Goal: Task Accomplishment & Management: Complete application form

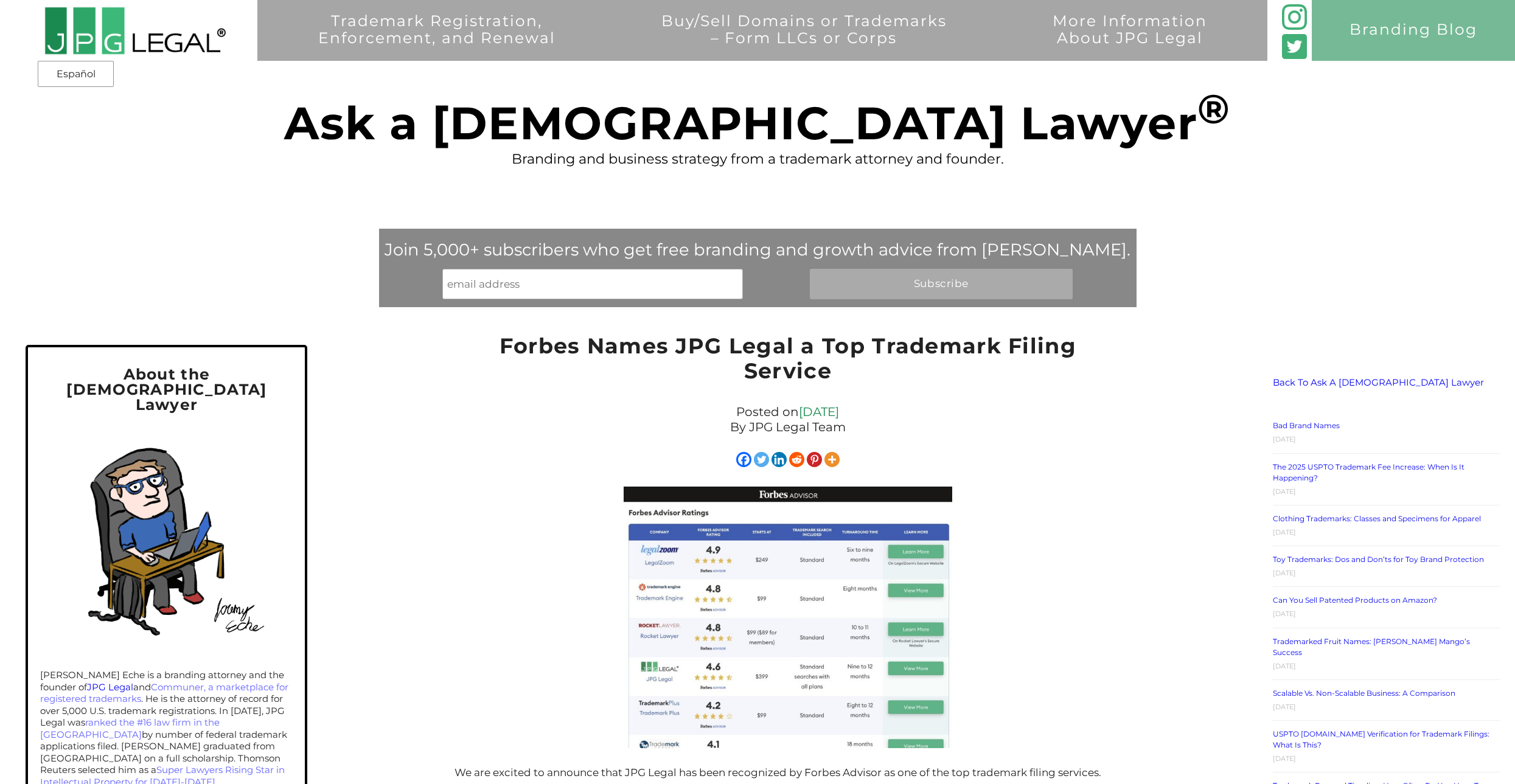
click at [164, 47] on img at bounding box center [134, 31] width 182 height 49
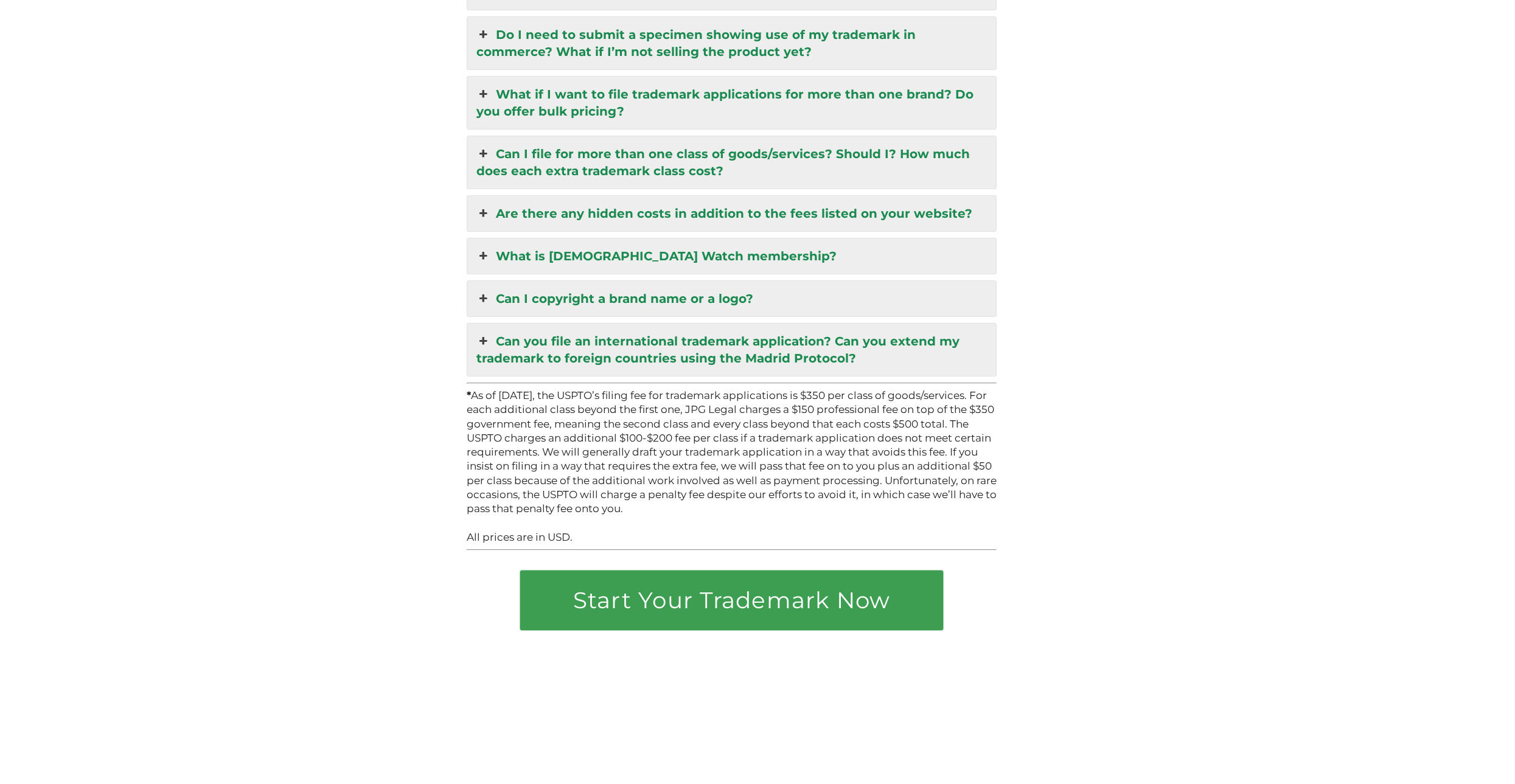
scroll to position [3347, 0]
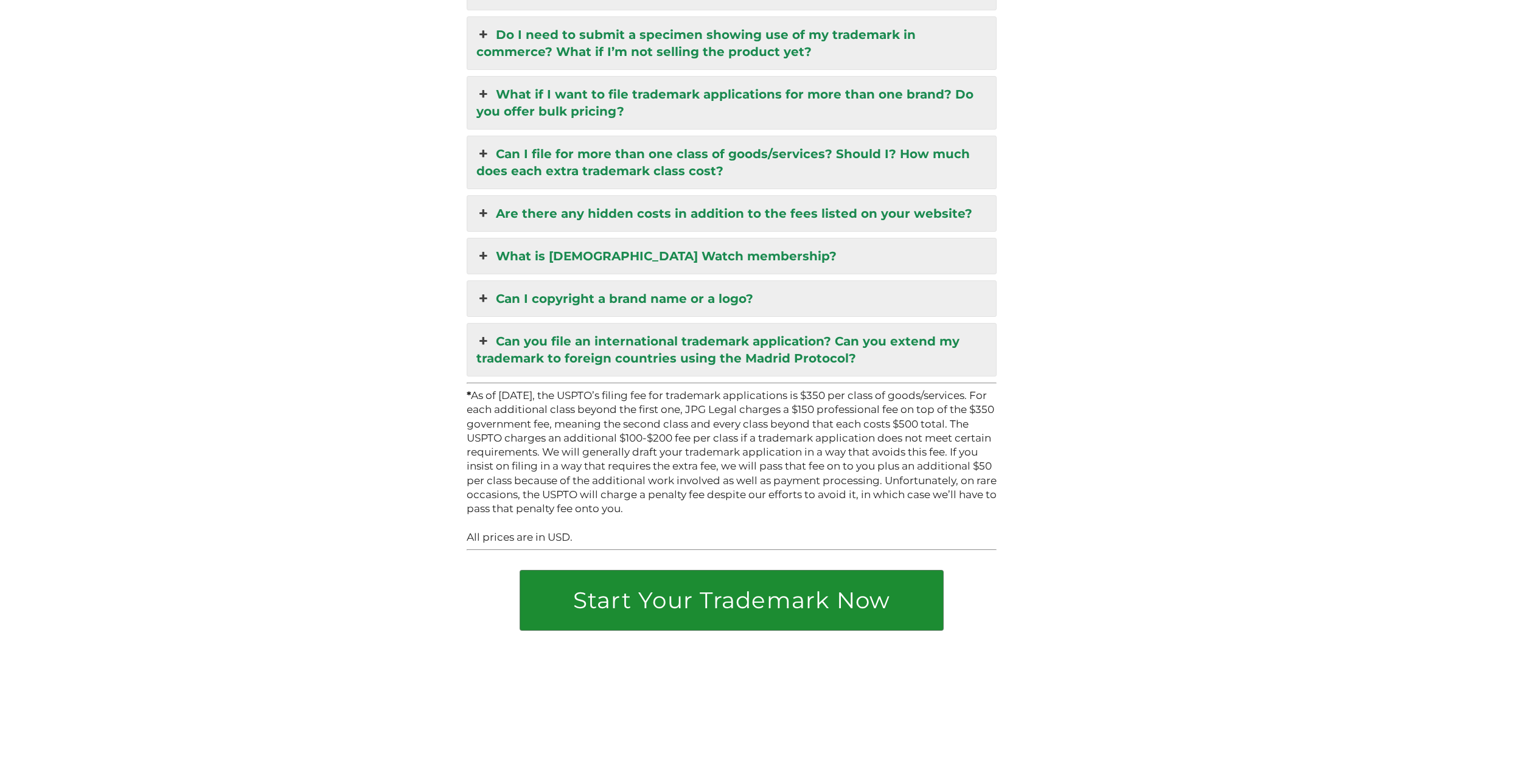
click at [758, 571] on link "Start Your Trademark Now" at bounding box center [732, 600] width 423 height 59
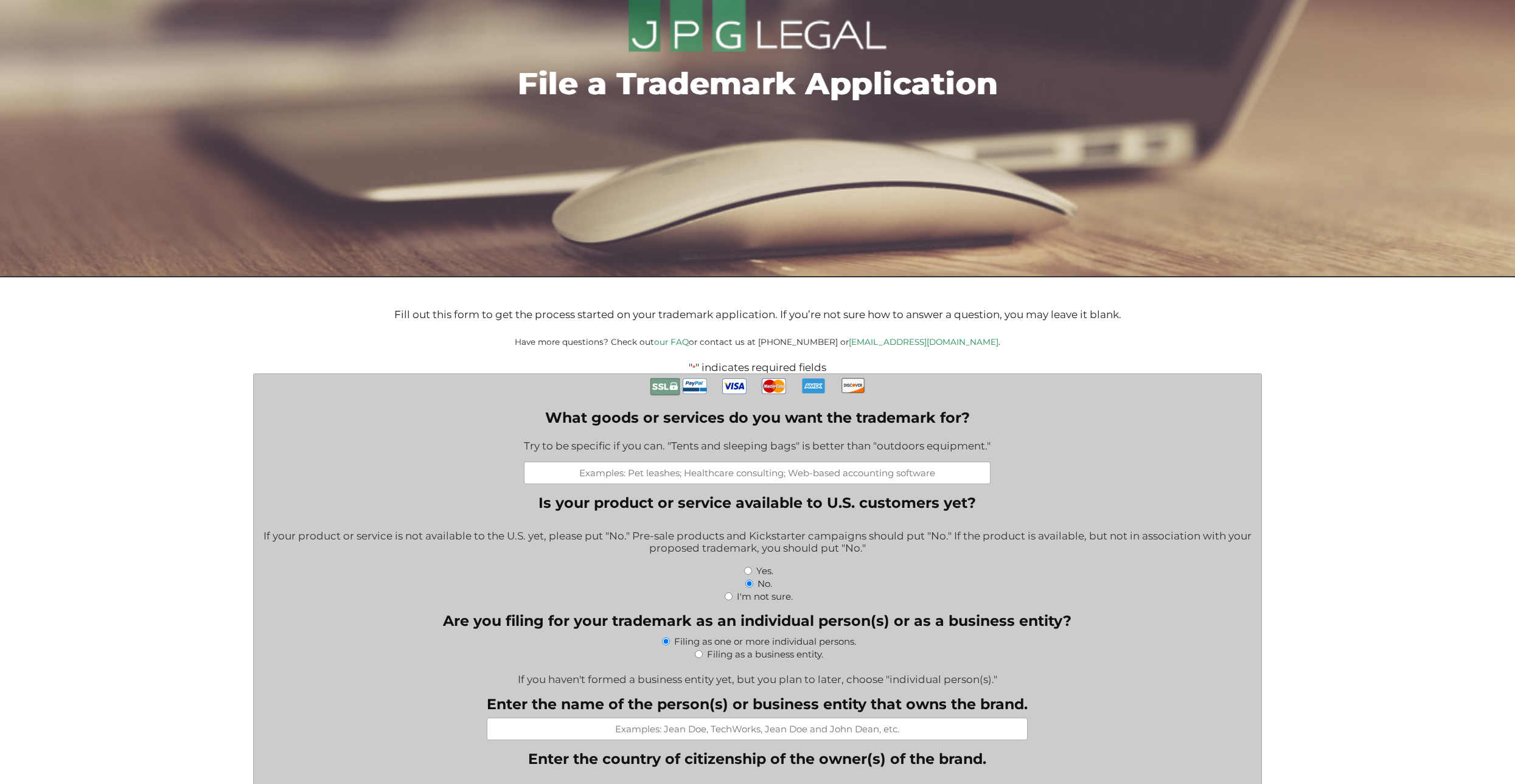
scroll to position [121, 0]
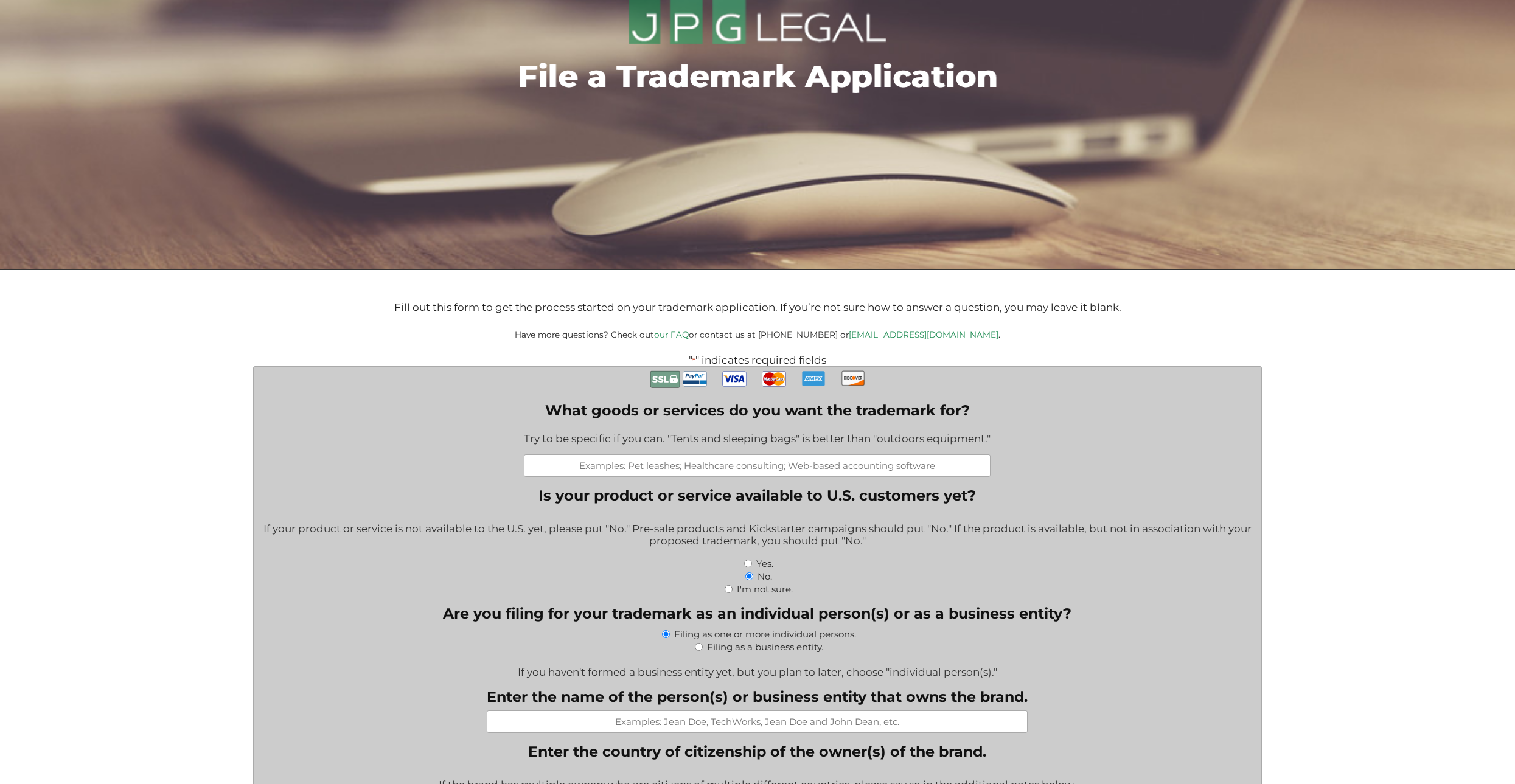
click at [666, 472] on input "What goods or services do you want the trademark for?" at bounding box center [757, 466] width 466 height 22
type input "L"
type input "Clothing Brand"
click at [750, 567] on input "Yes." at bounding box center [748, 564] width 8 height 8
radio input "true"
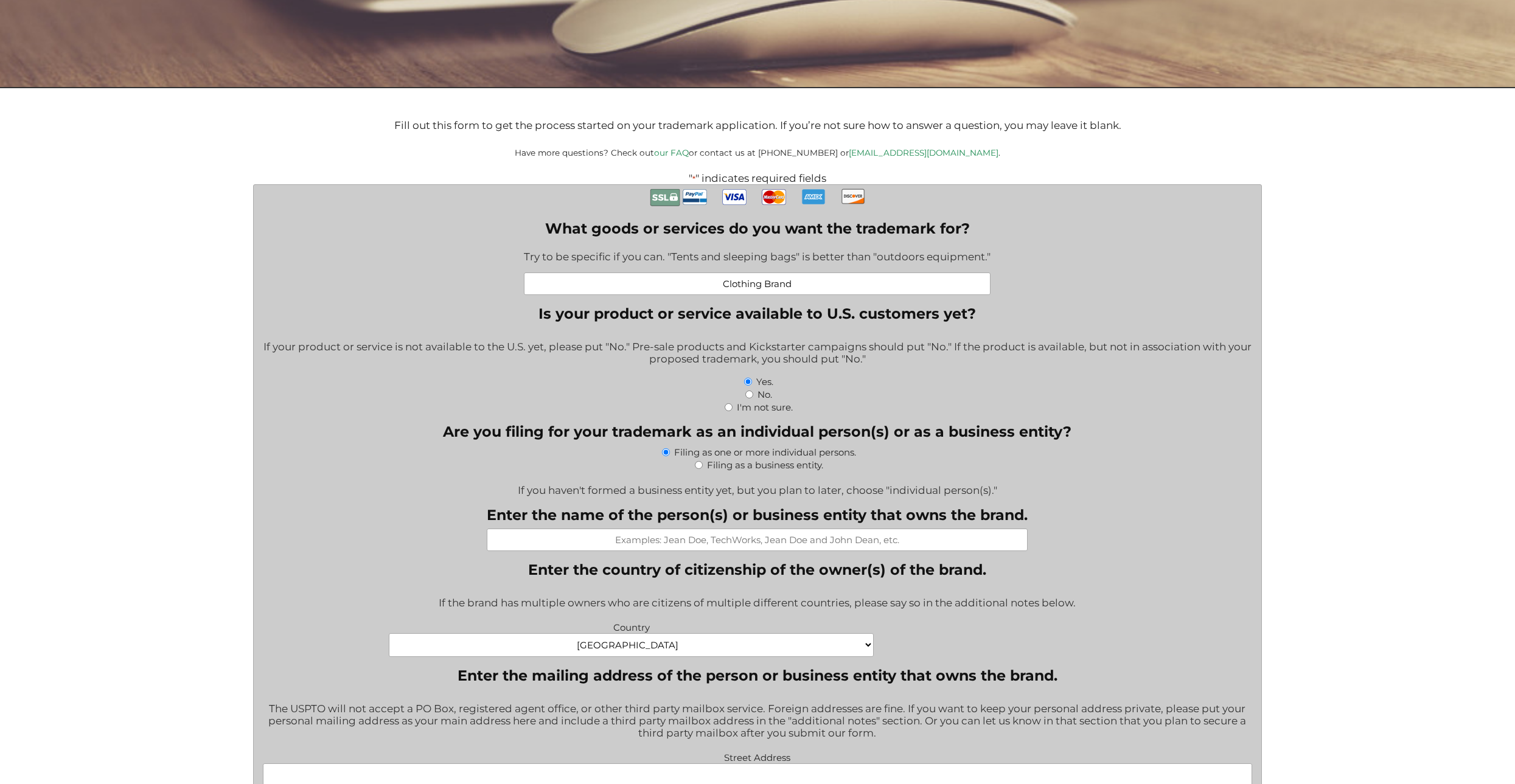
scroll to position [304, 0]
click at [778, 648] on select "Afghanistan Albania Algeria American Samoa Andorra Angola Anguilla Antarctica A…" at bounding box center [631, 644] width 485 height 24
select select "Bahrain"
click at [389, 635] on select "Afghanistan Albania Algeria American Samoa Andorra Angola Anguilla Antarctica A…" at bounding box center [631, 644] width 485 height 24
click at [784, 540] on input "Enter the name of the person(s) or business entity that owns the brand." at bounding box center [757, 539] width 541 height 22
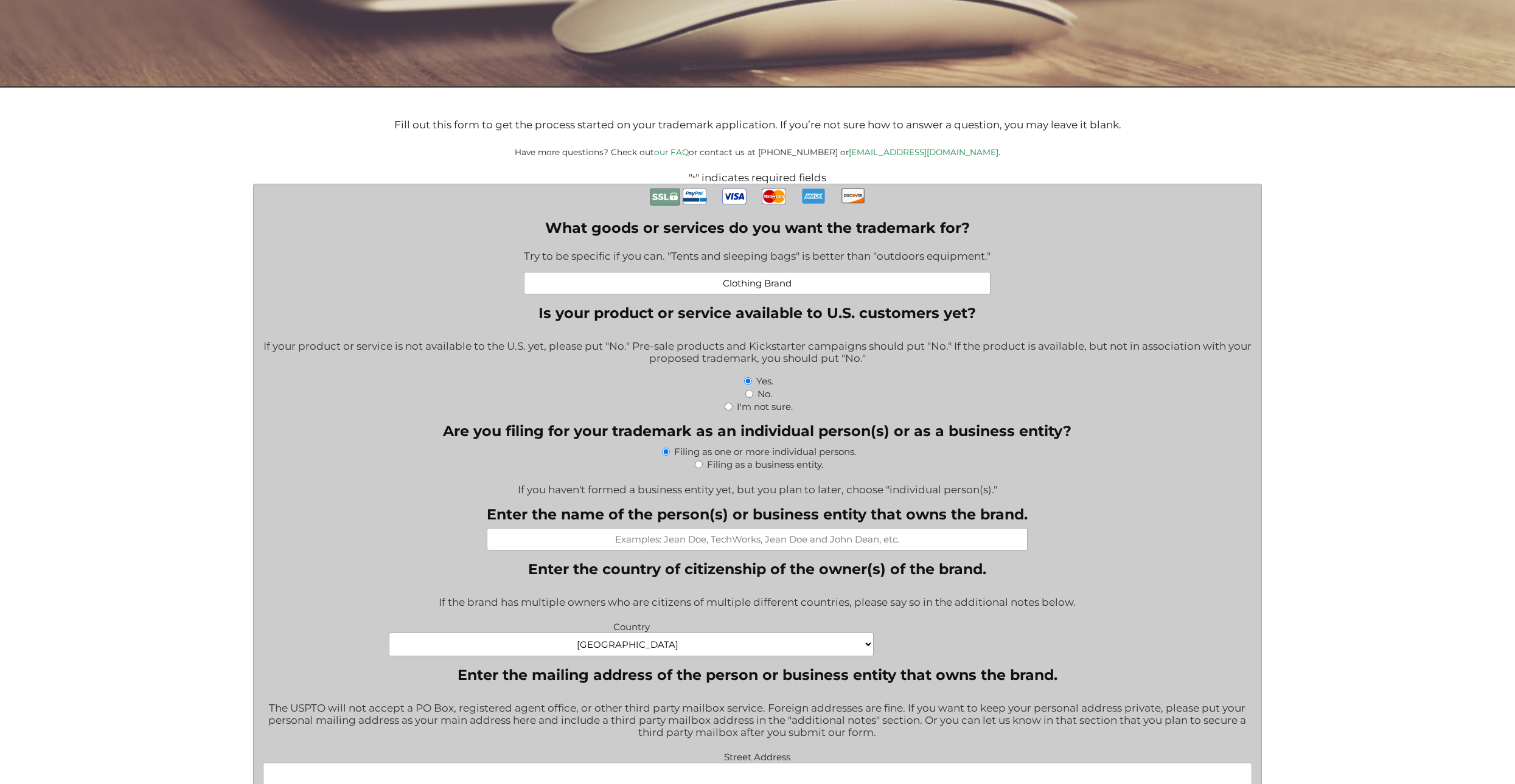
click at [749, 543] on input "Enter the name of the person(s) or business entity that owns the brand." at bounding box center [757, 539] width 541 height 22
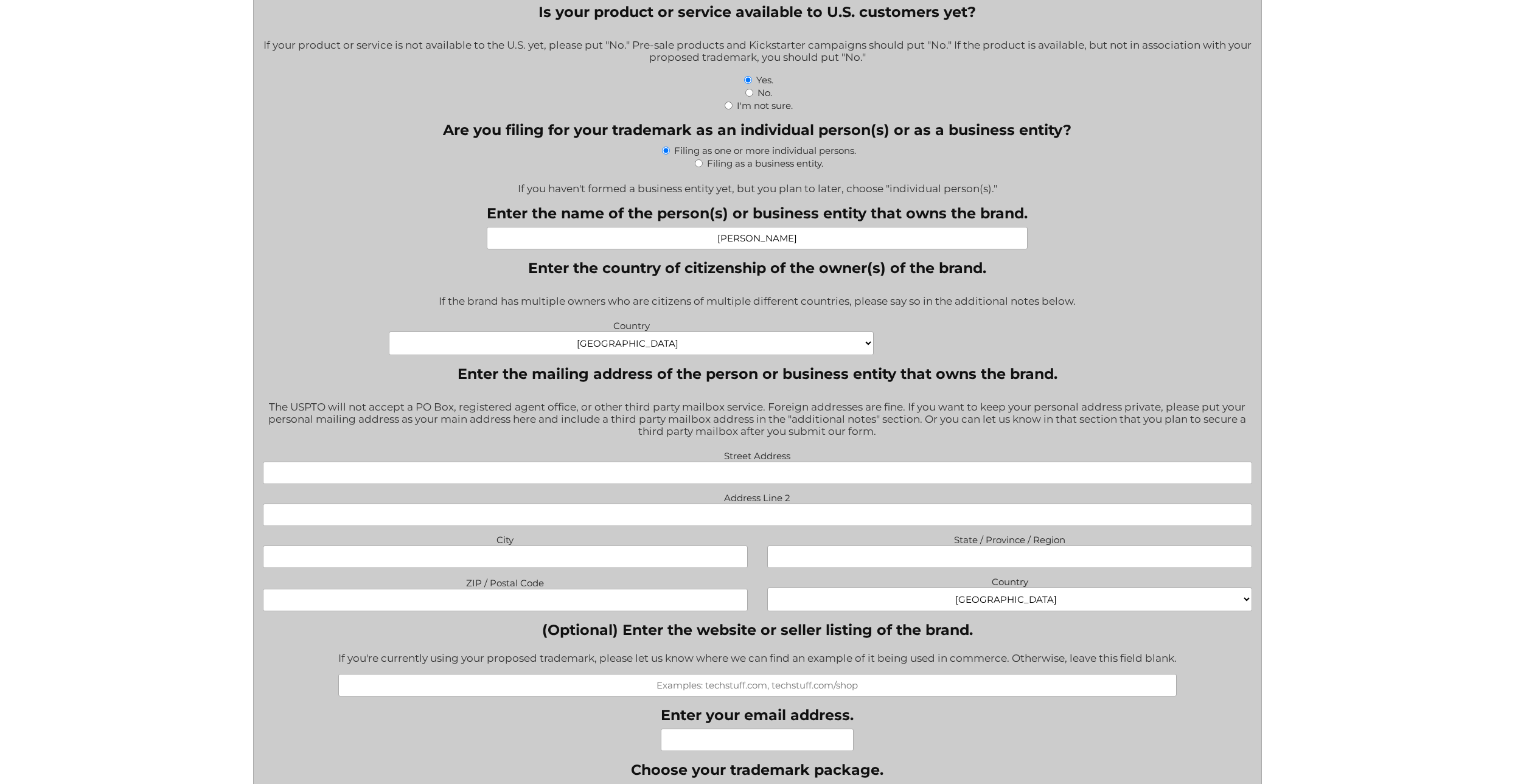
scroll to position [608, 0]
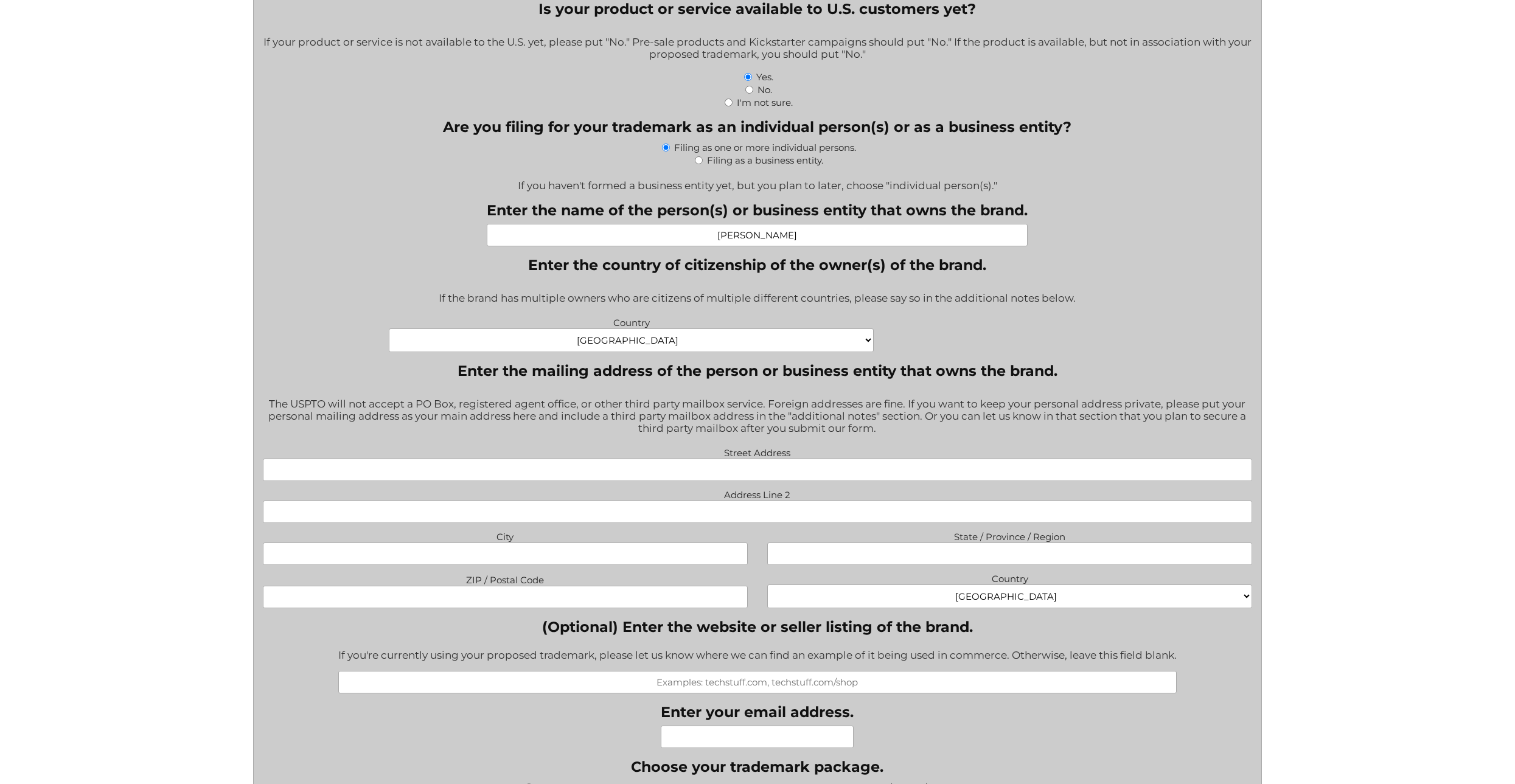
type input "Yusuf Alqattan"
click at [772, 469] on input "Street Address" at bounding box center [758, 470] width 989 height 22
type input "3714"
click at [751, 522] on input "Address Line 2" at bounding box center [758, 511] width 989 height 22
drag, startPoint x: 591, startPoint y: 553, endPoint x: 598, endPoint y: 549, distance: 8.1
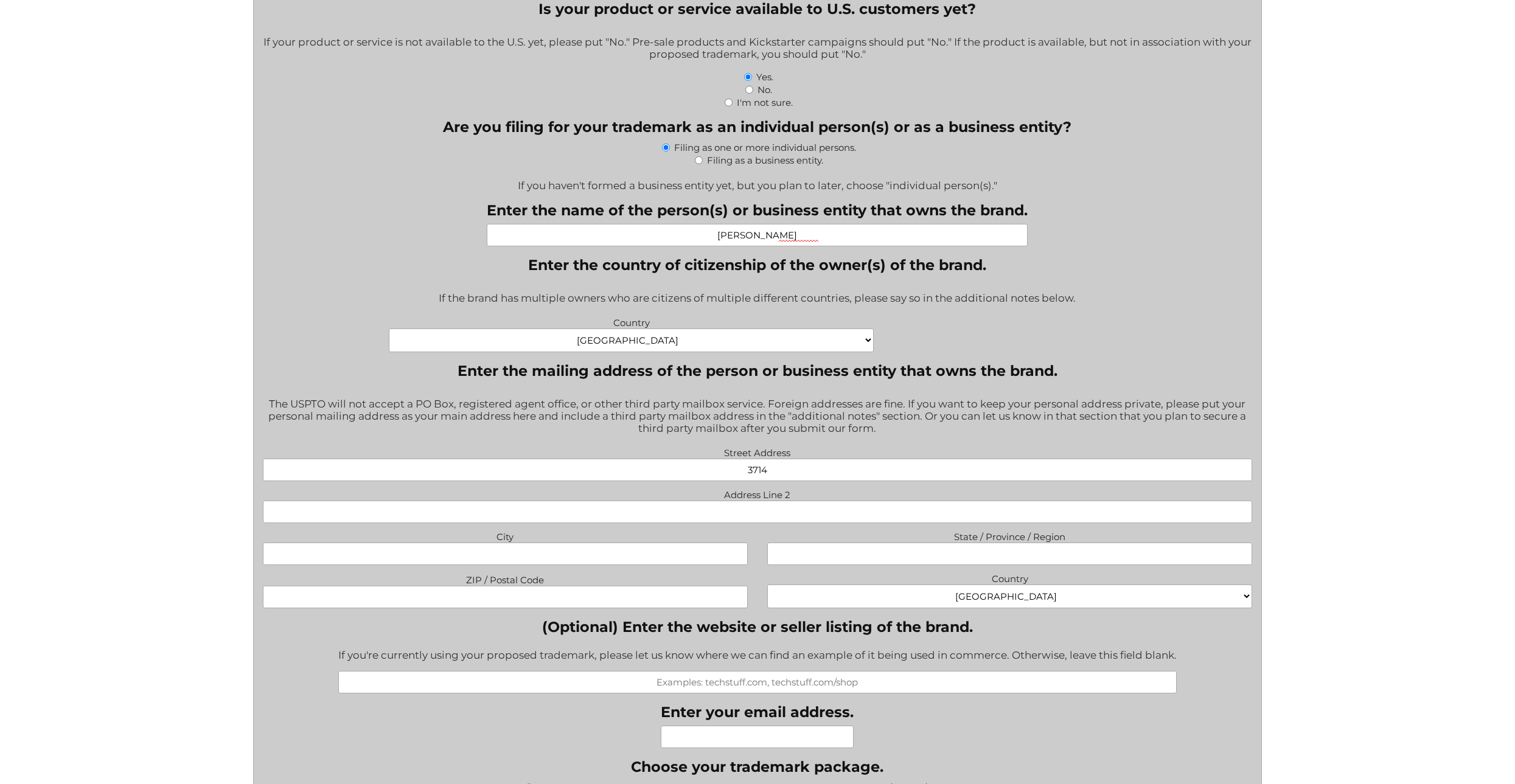
click at [591, 552] on input "City" at bounding box center [505, 554] width 485 height 22
type input "East Riffa"
type input "southern Governorate"
click at [854, 601] on select "Afghanistan Albania Algeria American Samoa Andorra Angola Anguilla Antarctica A…" at bounding box center [1009, 597] width 485 height 24
select select "Bahrain"
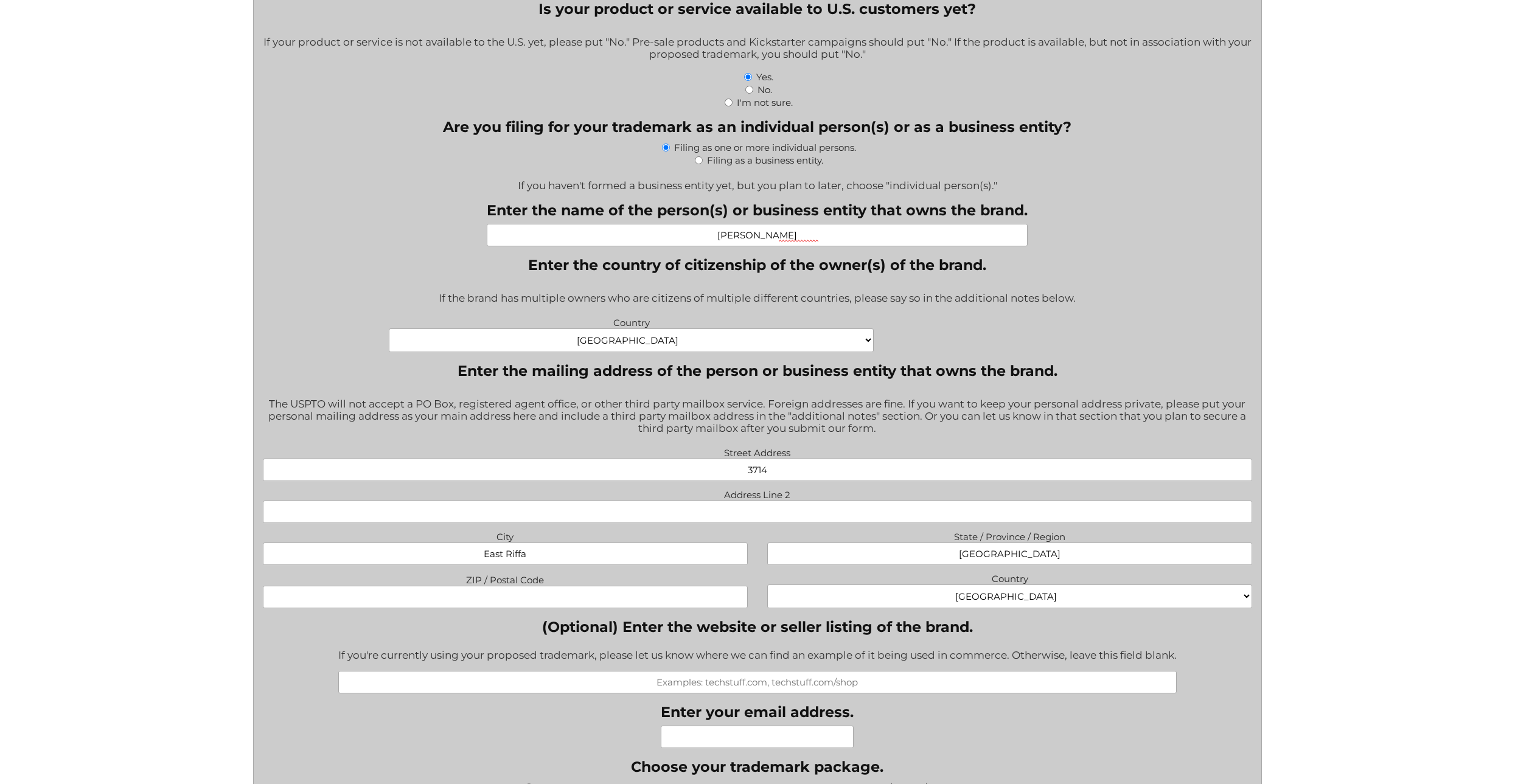
click at [767, 586] on select "Afghanistan Albania Algeria American Samoa Andorra Angola Anguilla Antarctica A…" at bounding box center [1009, 597] width 485 height 24
click at [661, 600] on input "ZIP / Postal Code" at bounding box center [505, 597] width 485 height 22
type input "1"
type input "0000"
click at [686, 629] on label "(Optional) Enter the website or seller listing of the brand." at bounding box center [758, 627] width 839 height 18
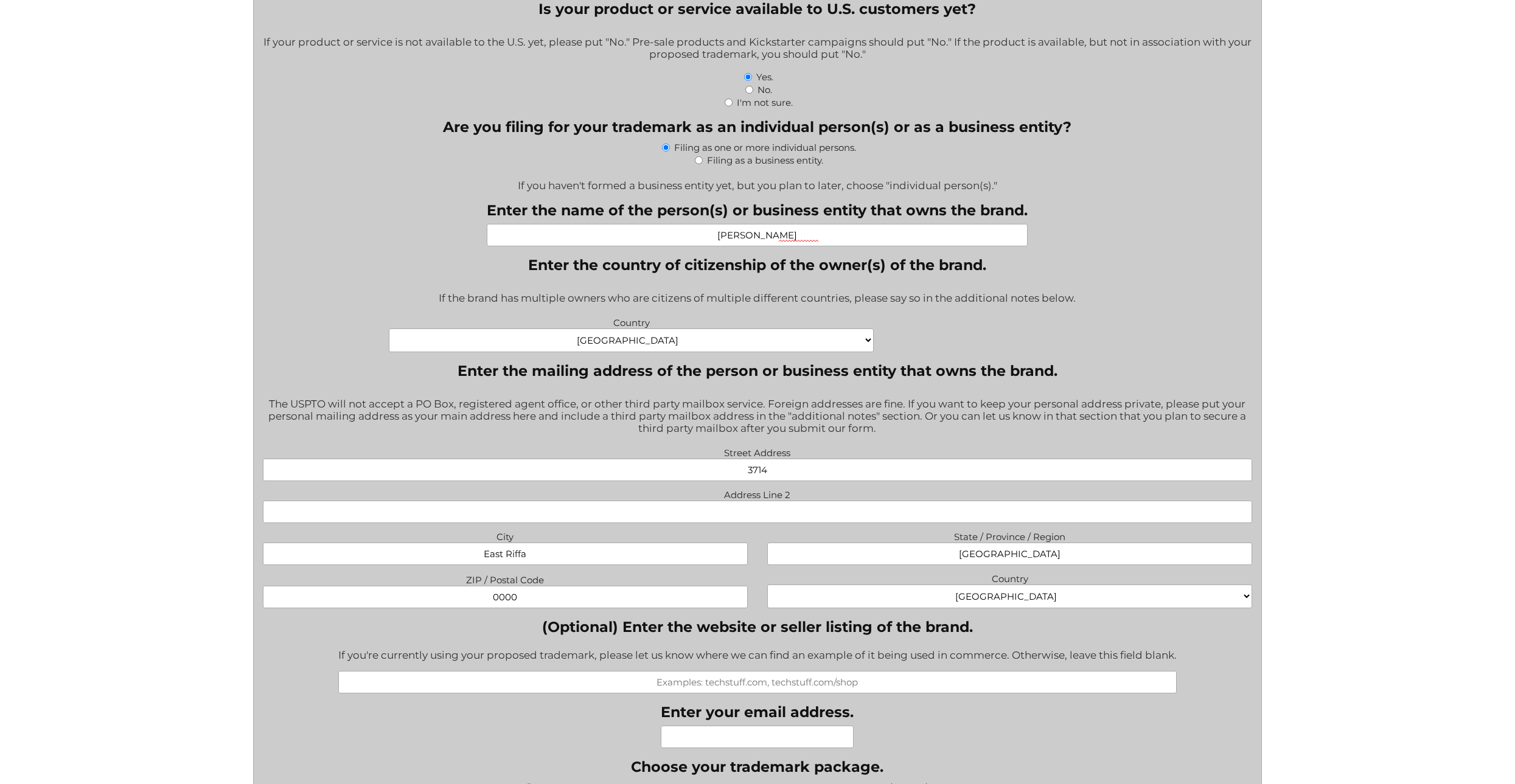
click at [686, 671] on input "(Optional) Enter the website or seller listing of the brand." at bounding box center [758, 682] width 839 height 22
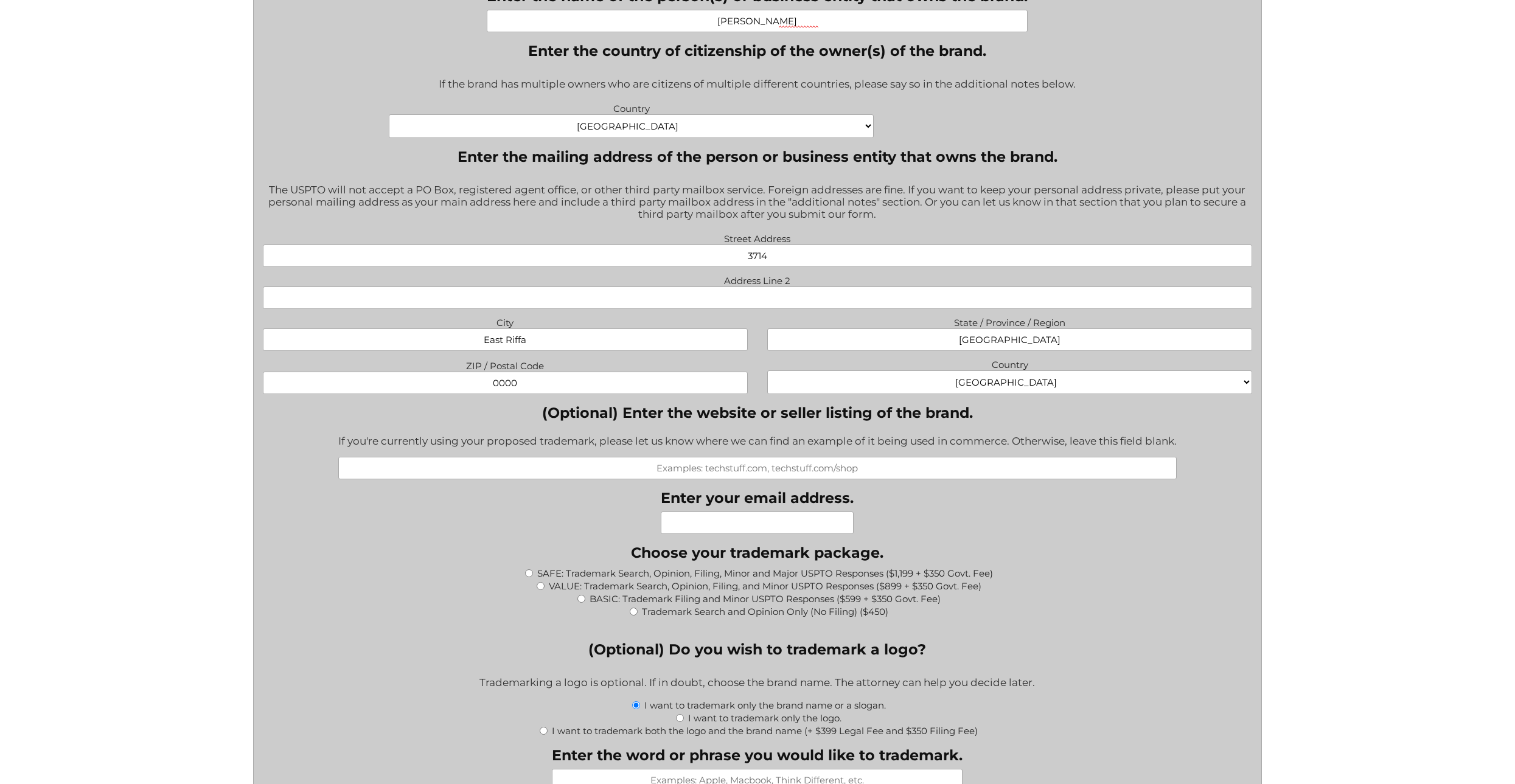
scroll to position [851, 0]
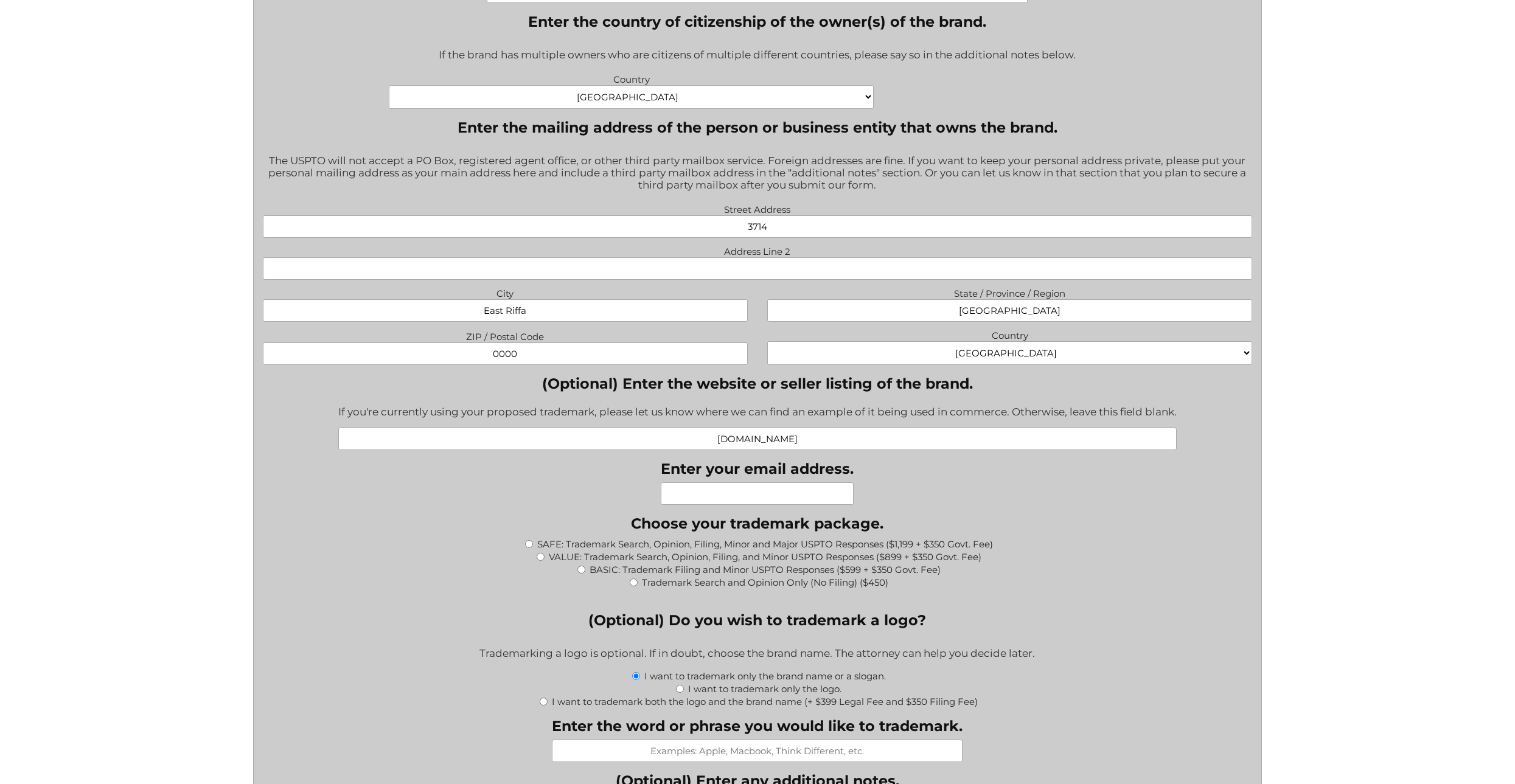
type input "www.cutepunk.com"
click at [785, 496] on input "Enter your email address." at bounding box center [757, 494] width 193 height 22
type input "info@Cutepunk.com"
click at [779, 278] on input "Address Line 2" at bounding box center [758, 269] width 989 height 22
type input "building 758"
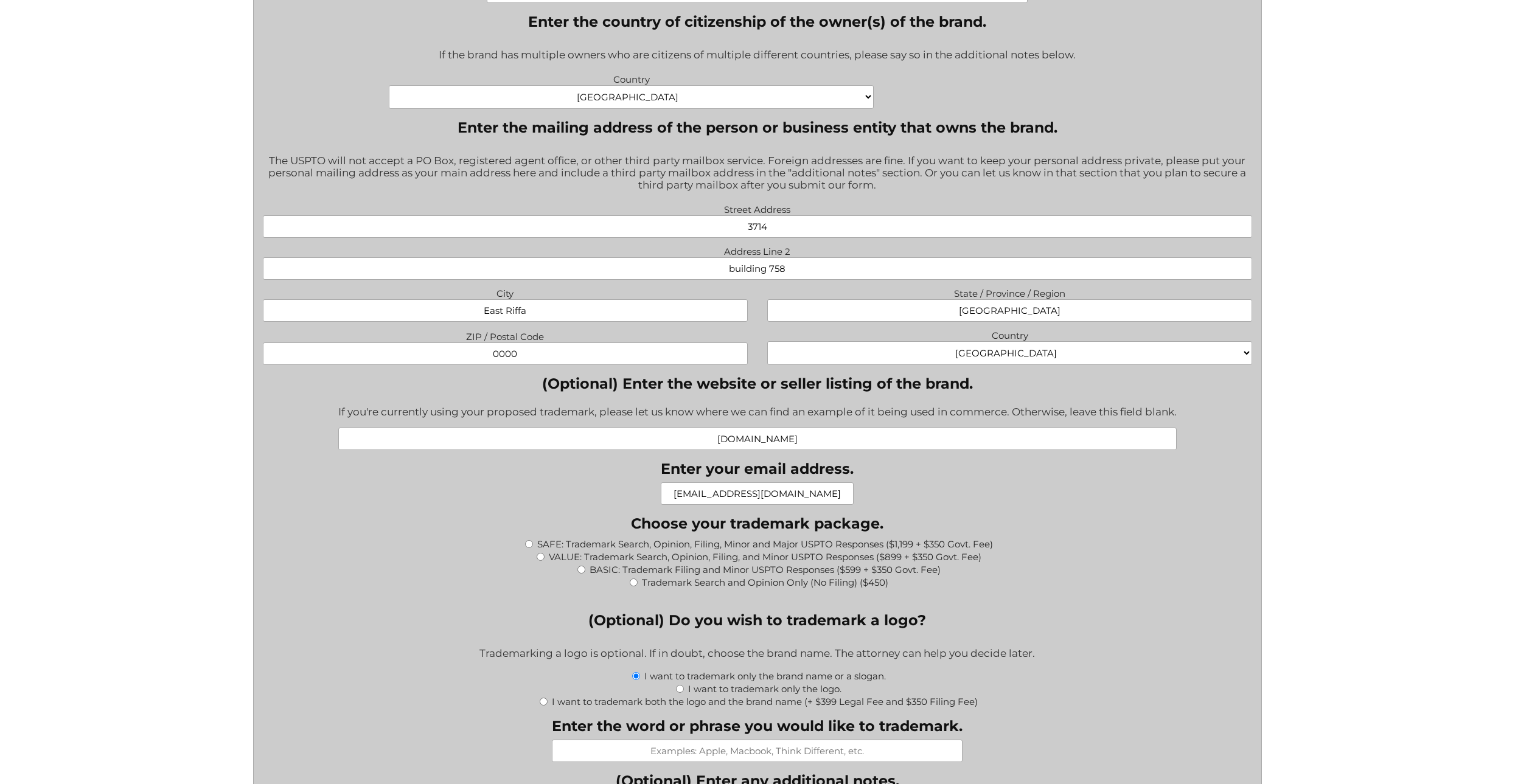
click at [630, 410] on div "If you're currently using your proposed trademark, please let us know where we …" at bounding box center [758, 413] width 839 height 30
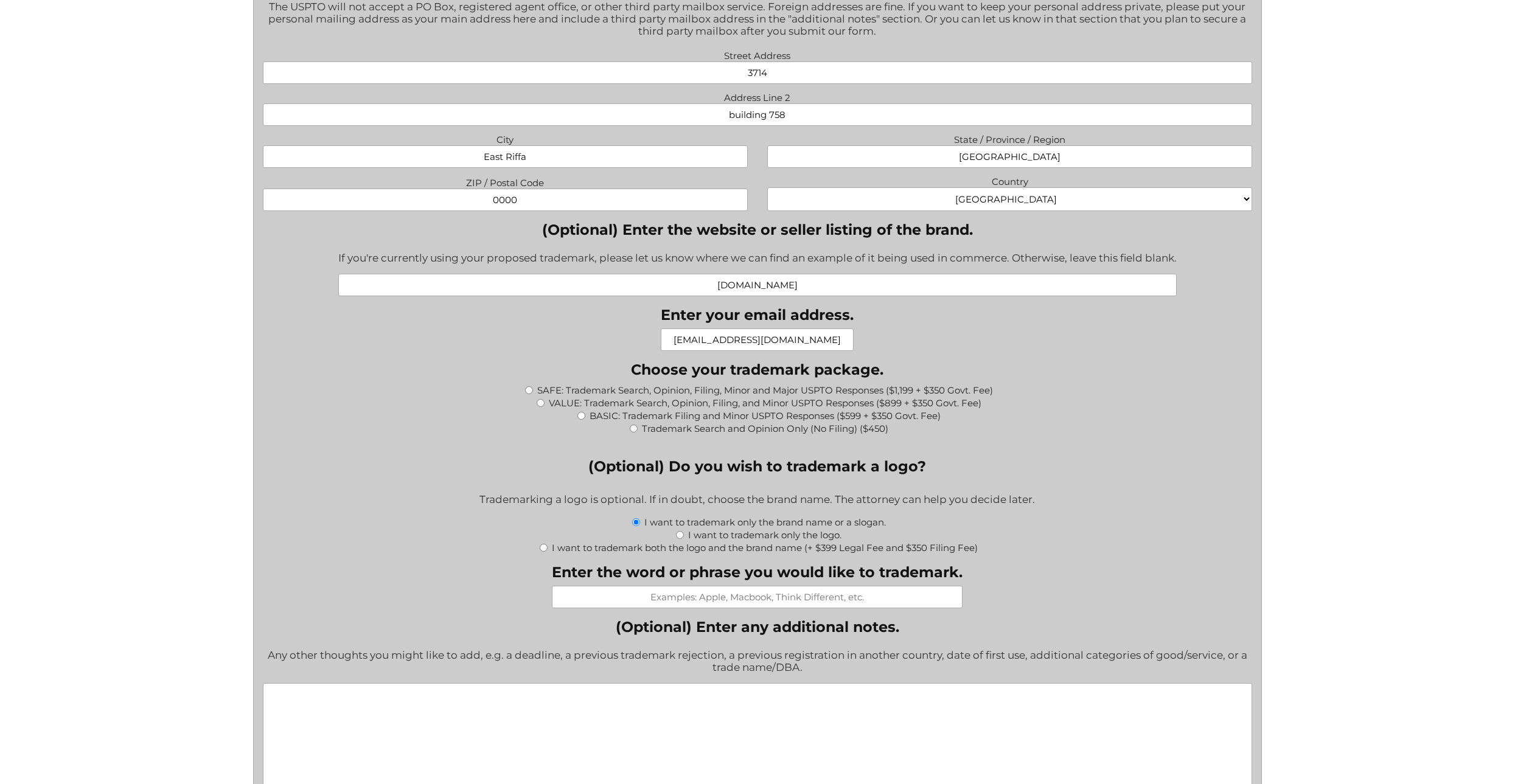
scroll to position [1095, 0]
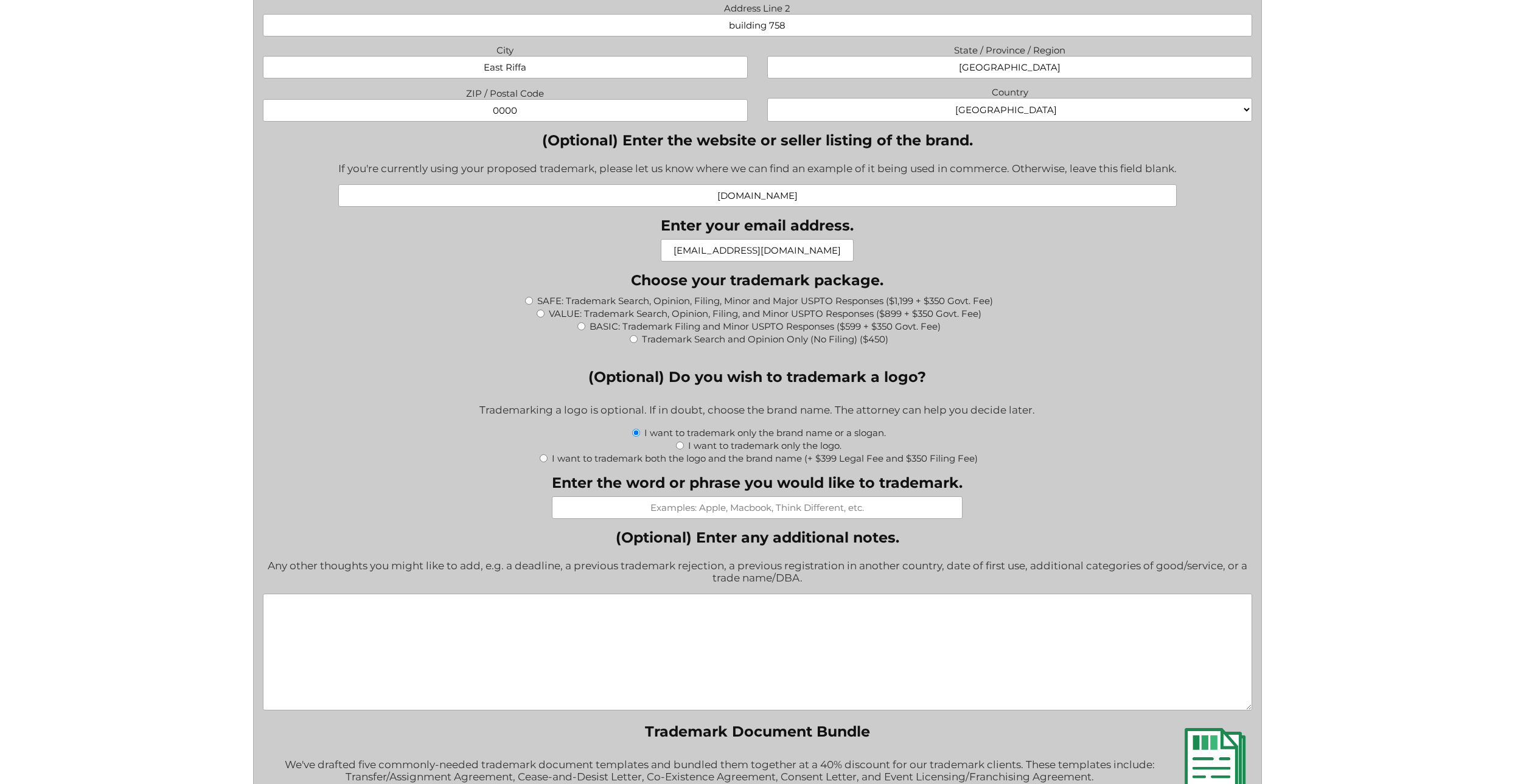
click at [583, 327] on input "BASIC: Trademark Filing and Minor USPTO Responses ($599 + $350 Govt. Fee)" at bounding box center [582, 327] width 8 height 8
radio input "true"
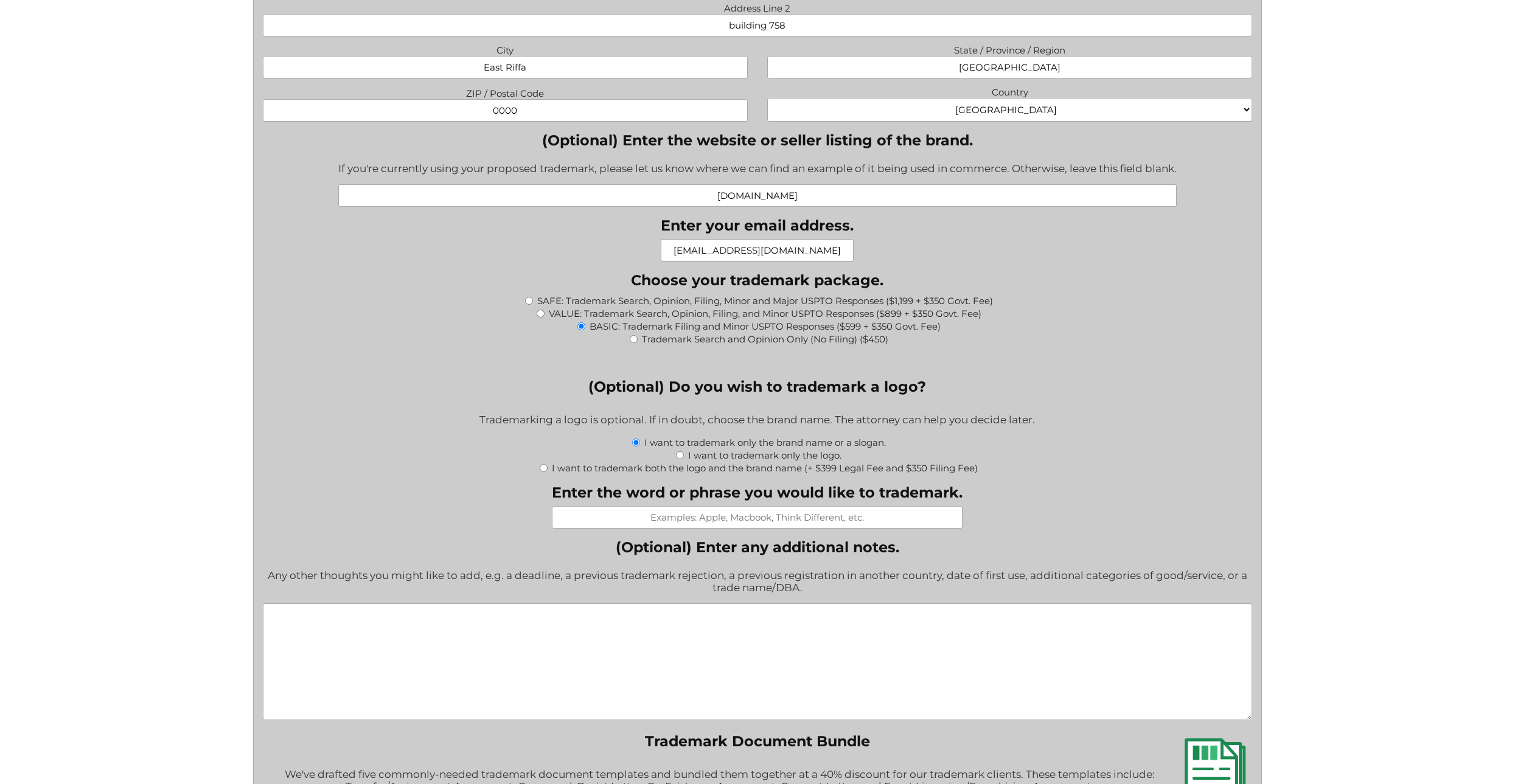
type input "$949.00"
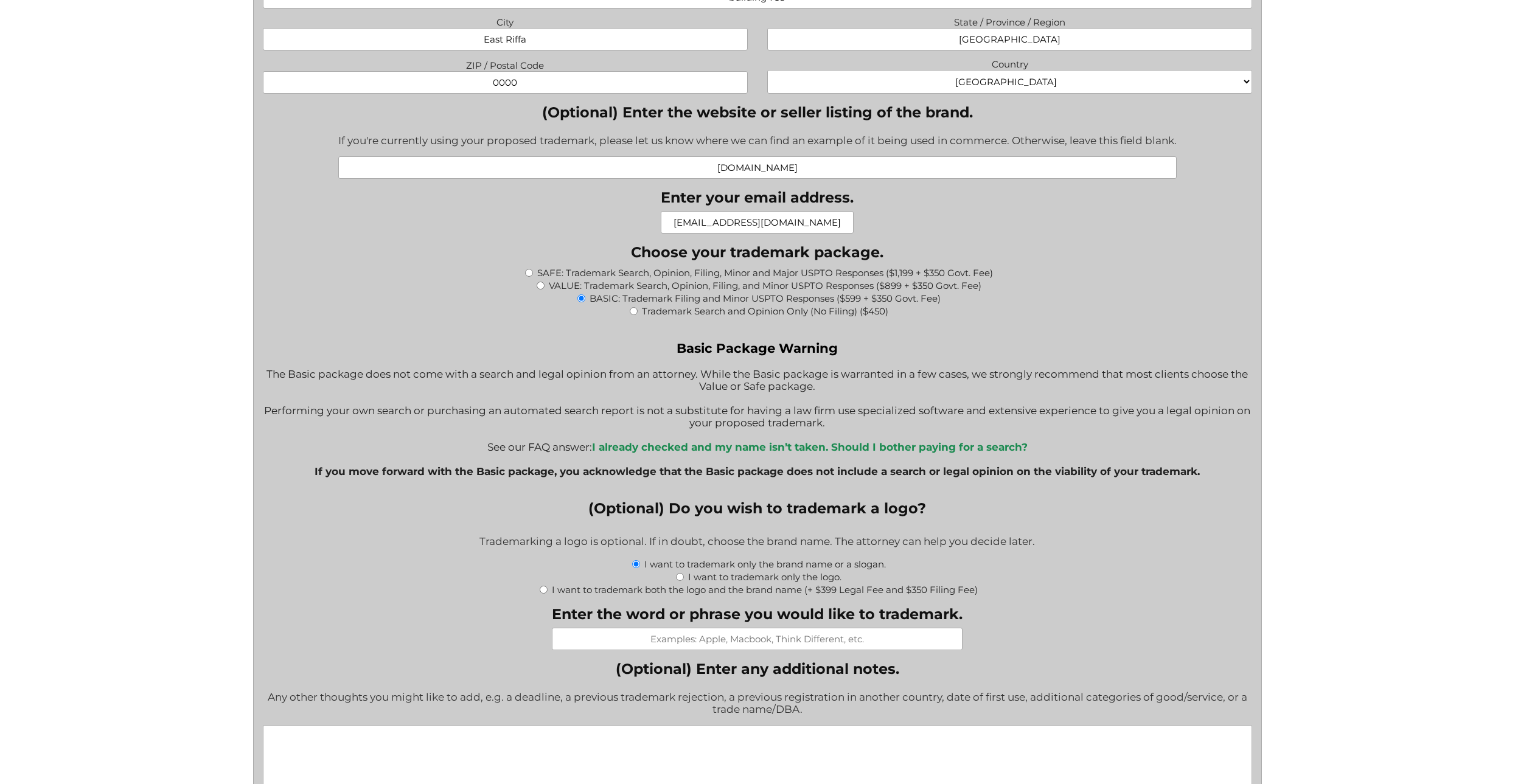
scroll to position [1156, 0]
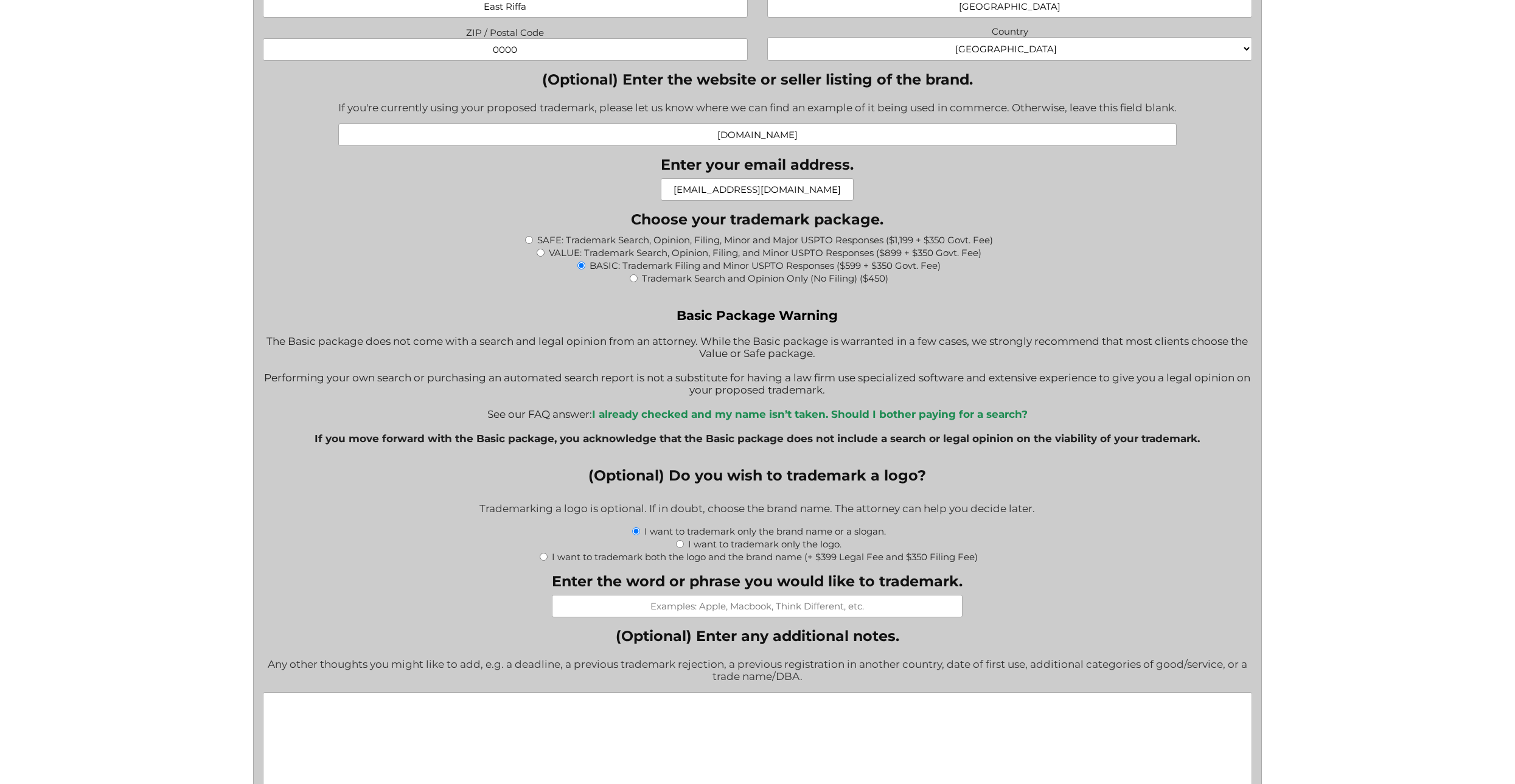
click at [847, 414] on b "I already checked and my name isn’t taken. Should I bother paying for a search?" at bounding box center [809, 414] width 436 height 12
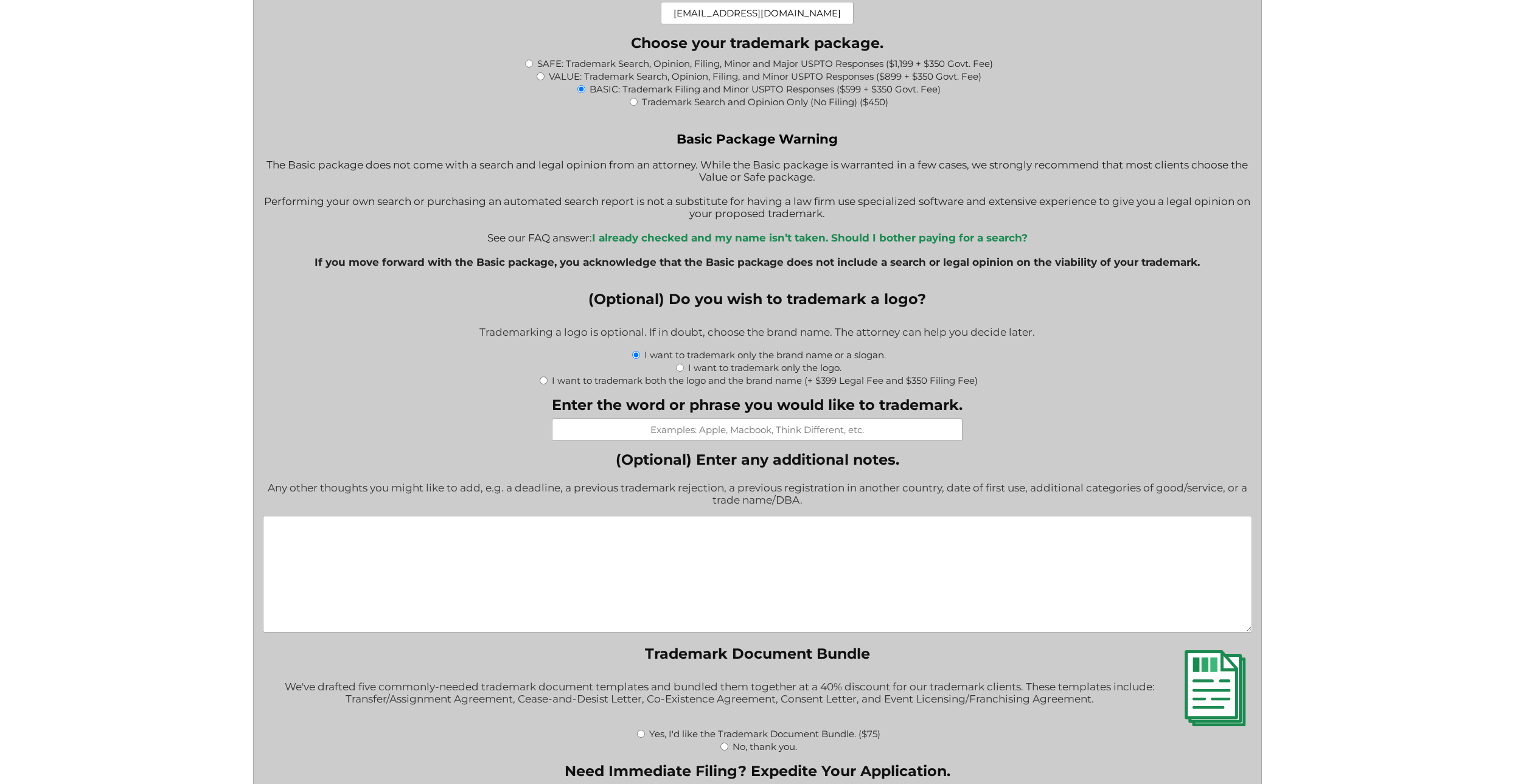
scroll to position [1338, 0]
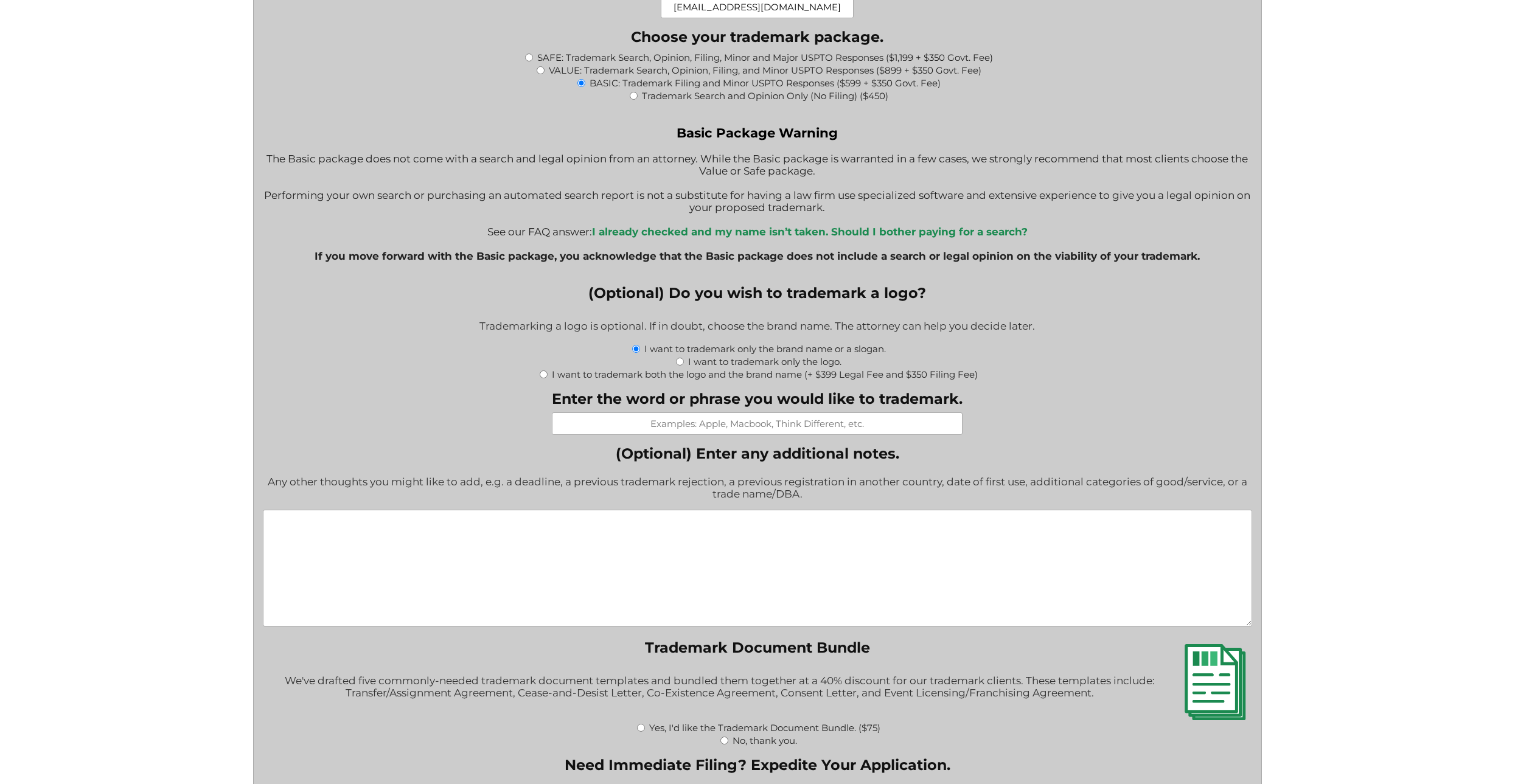
click at [786, 428] on input "Enter the word or phrase you would like to trademark." at bounding box center [757, 423] width 410 height 22
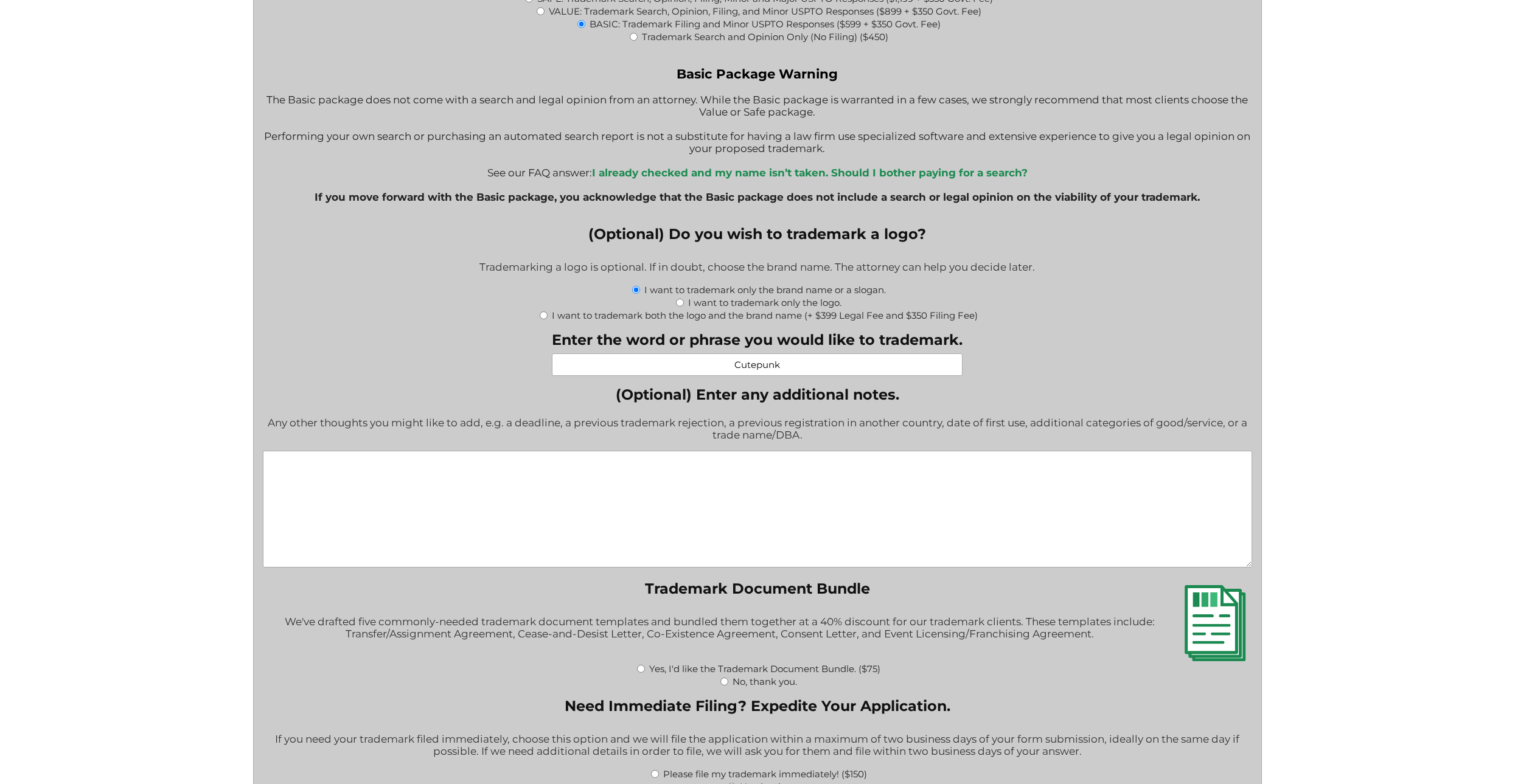
scroll to position [1400, 0]
type input "Cutepunk"
click at [799, 477] on textarea "(Optional) Enter any additional notes." at bounding box center [758, 507] width 989 height 117
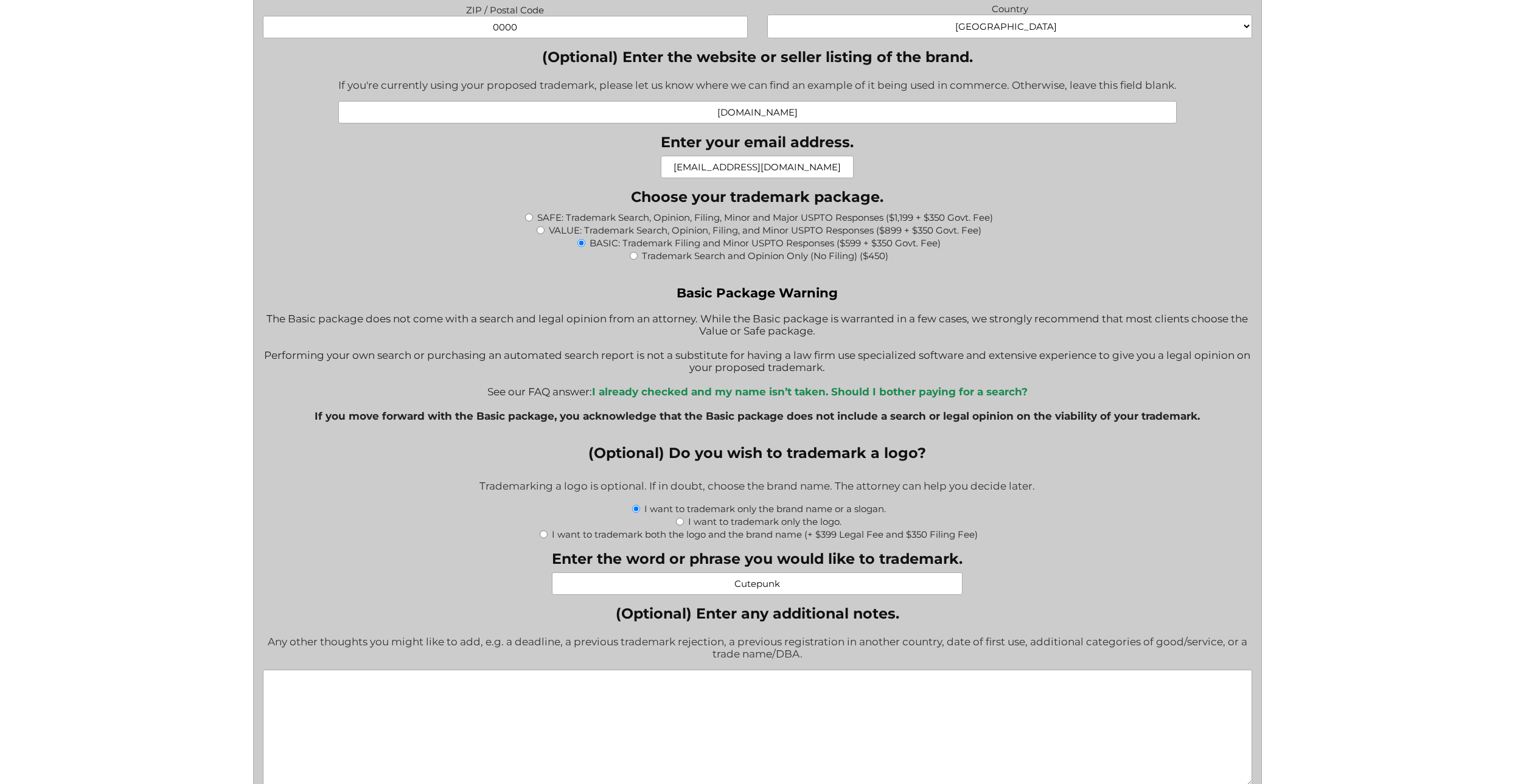
scroll to position [1181, 0]
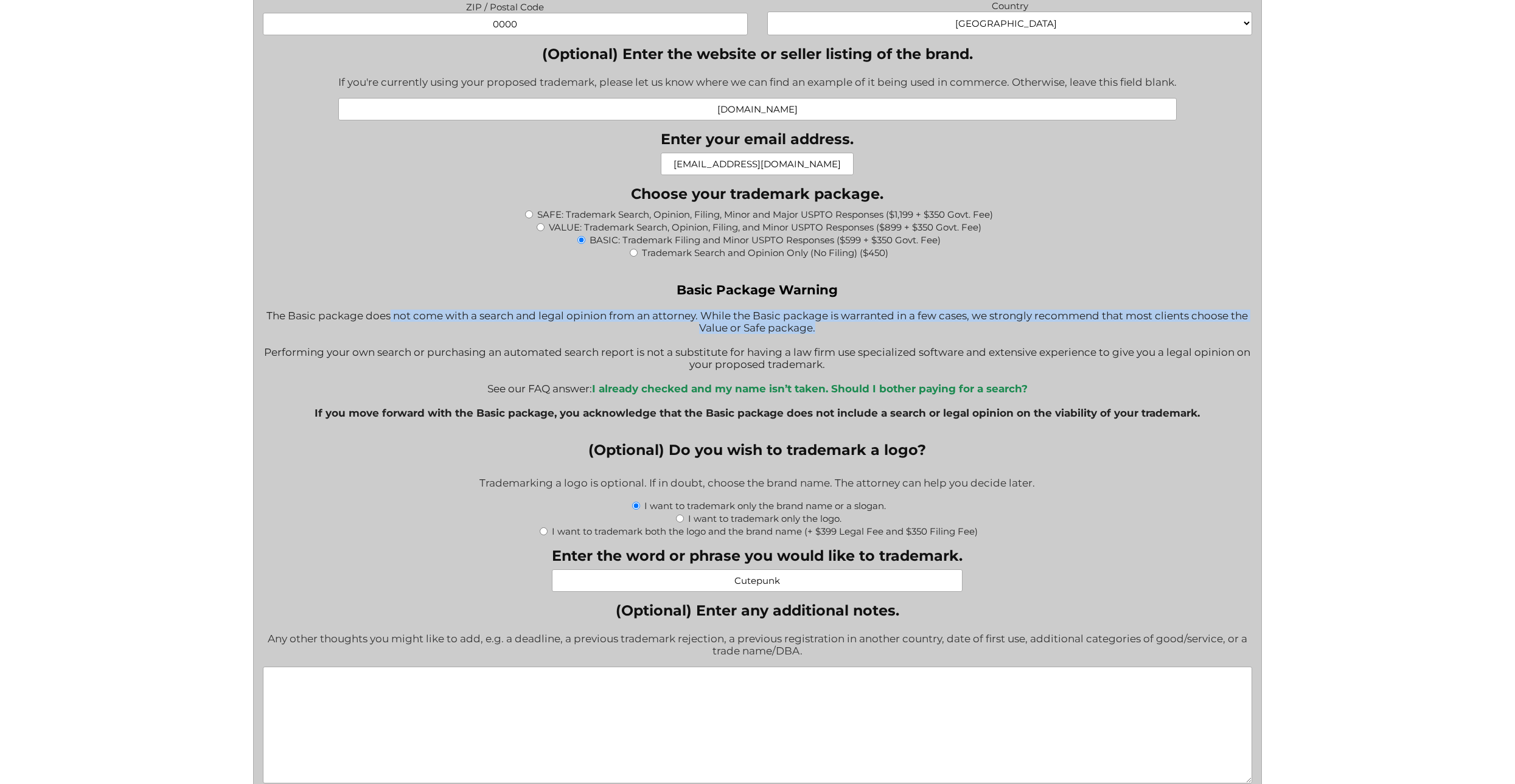
drag, startPoint x: 395, startPoint y: 325, endPoint x: 811, endPoint y: 325, distance: 416.0
click at [811, 325] on div "Basic Package Warning The Basic package does not come with a search and legal o…" at bounding box center [758, 357] width 989 height 150
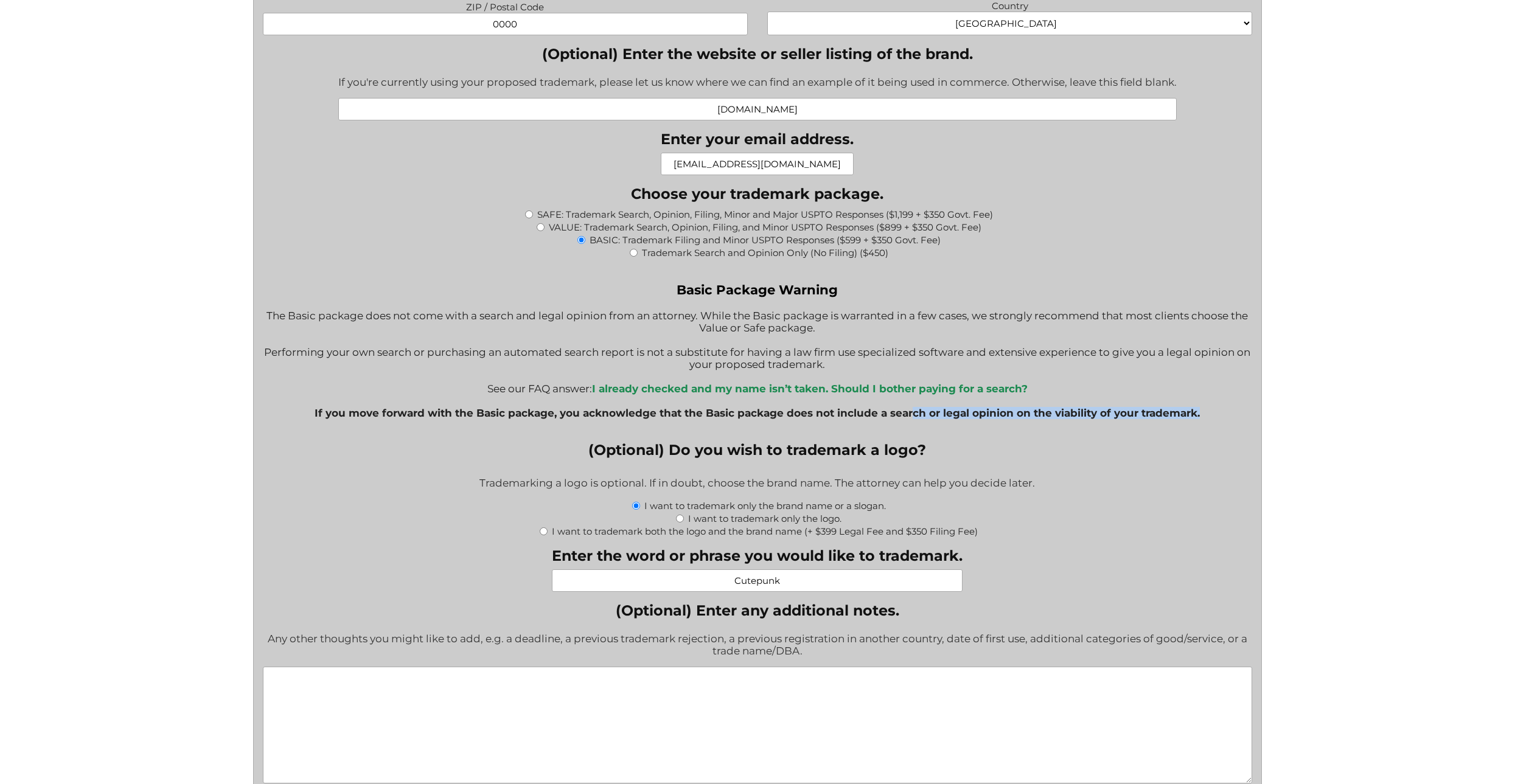
drag, startPoint x: 1199, startPoint y: 417, endPoint x: 910, endPoint y: 410, distance: 289.1
click at [910, 410] on b "If you move forward with the Basic package, you acknowledge that the Basic pack…" at bounding box center [757, 413] width 885 height 12
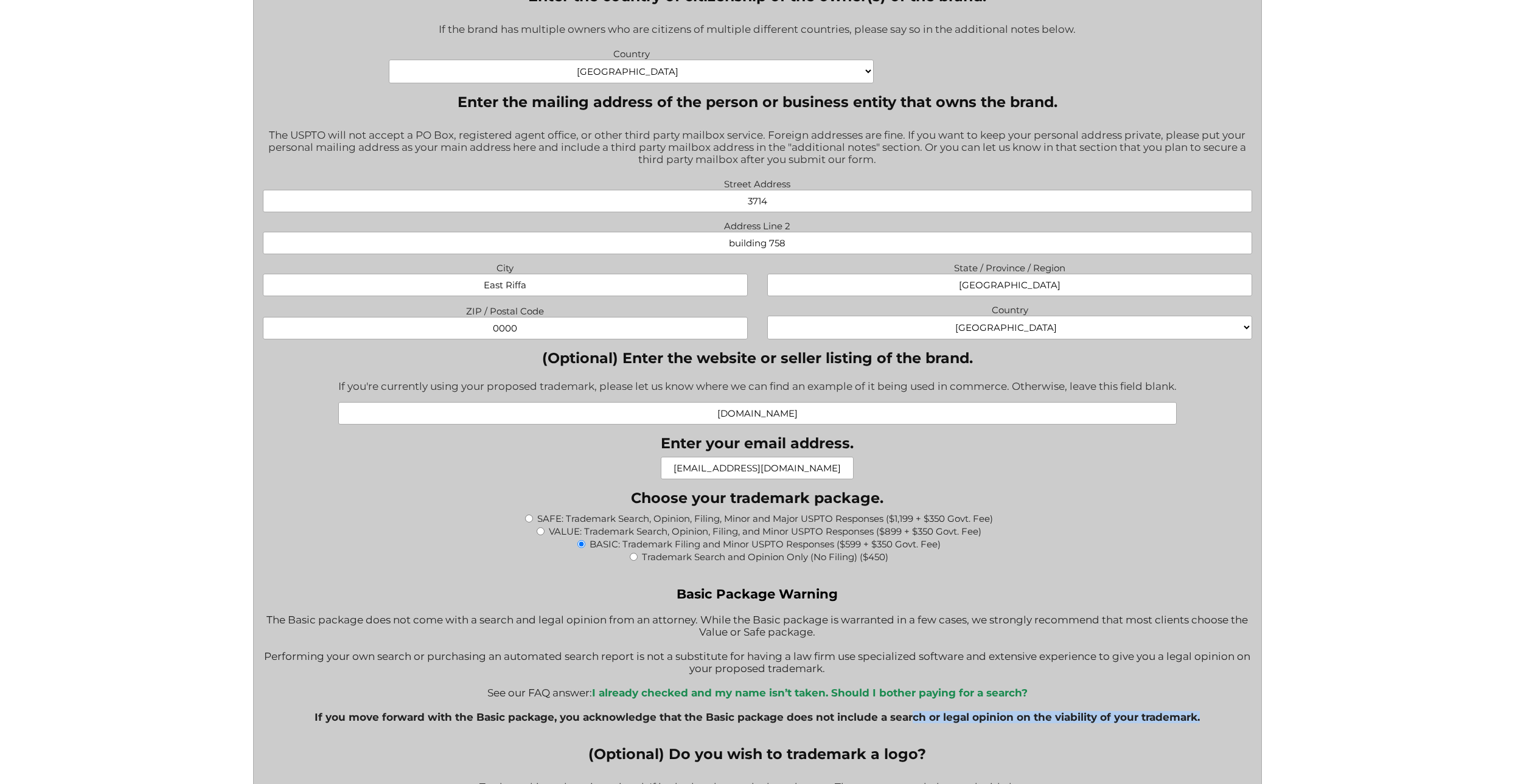
scroll to position [938, 0]
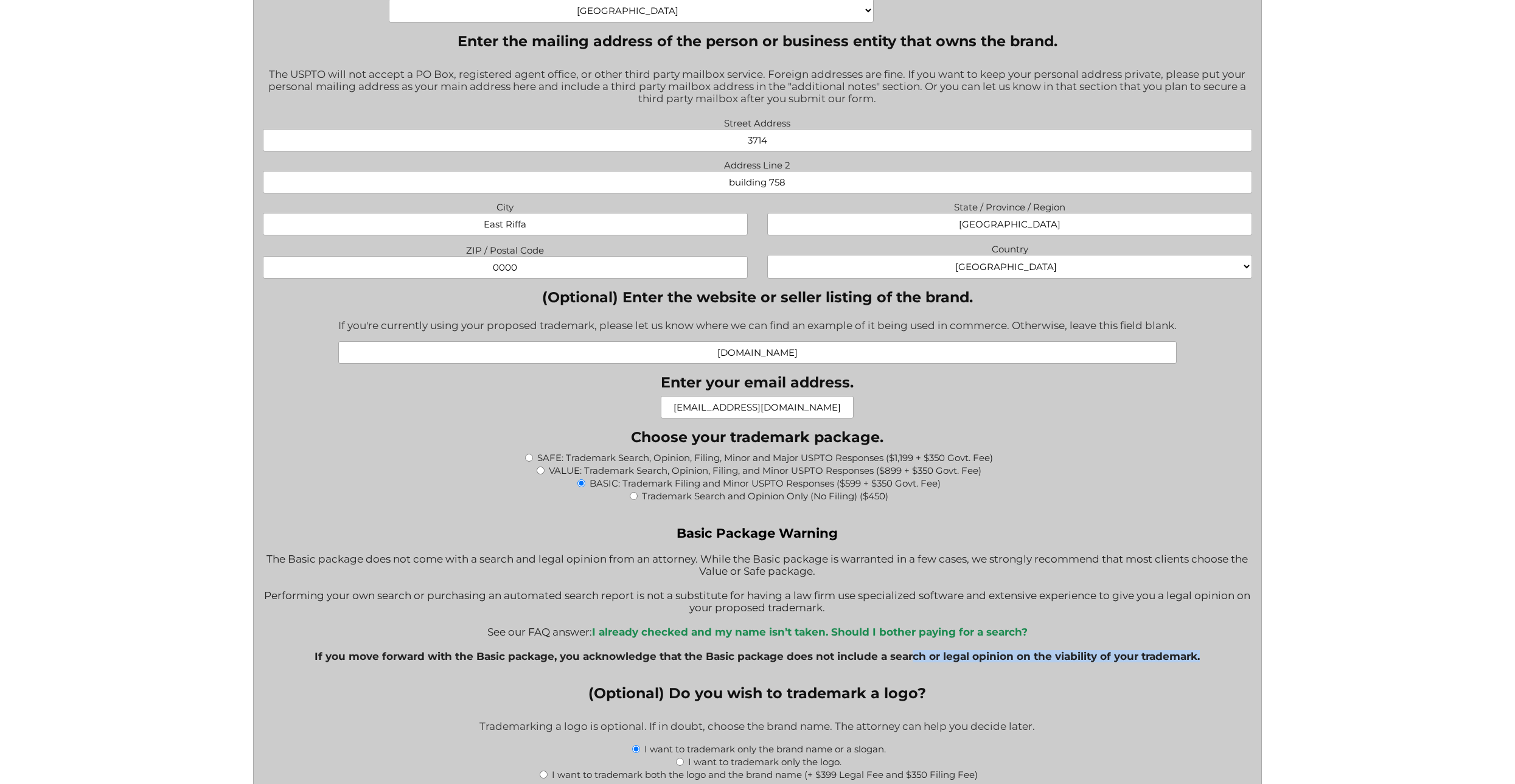
click at [541, 470] on input "VALUE: Trademark Search, Opinion, Filing, and Minor USPTO Responses ($899 + $35…" at bounding box center [541, 470] width 8 height 8
radio input "true"
type input "$1,249.00"
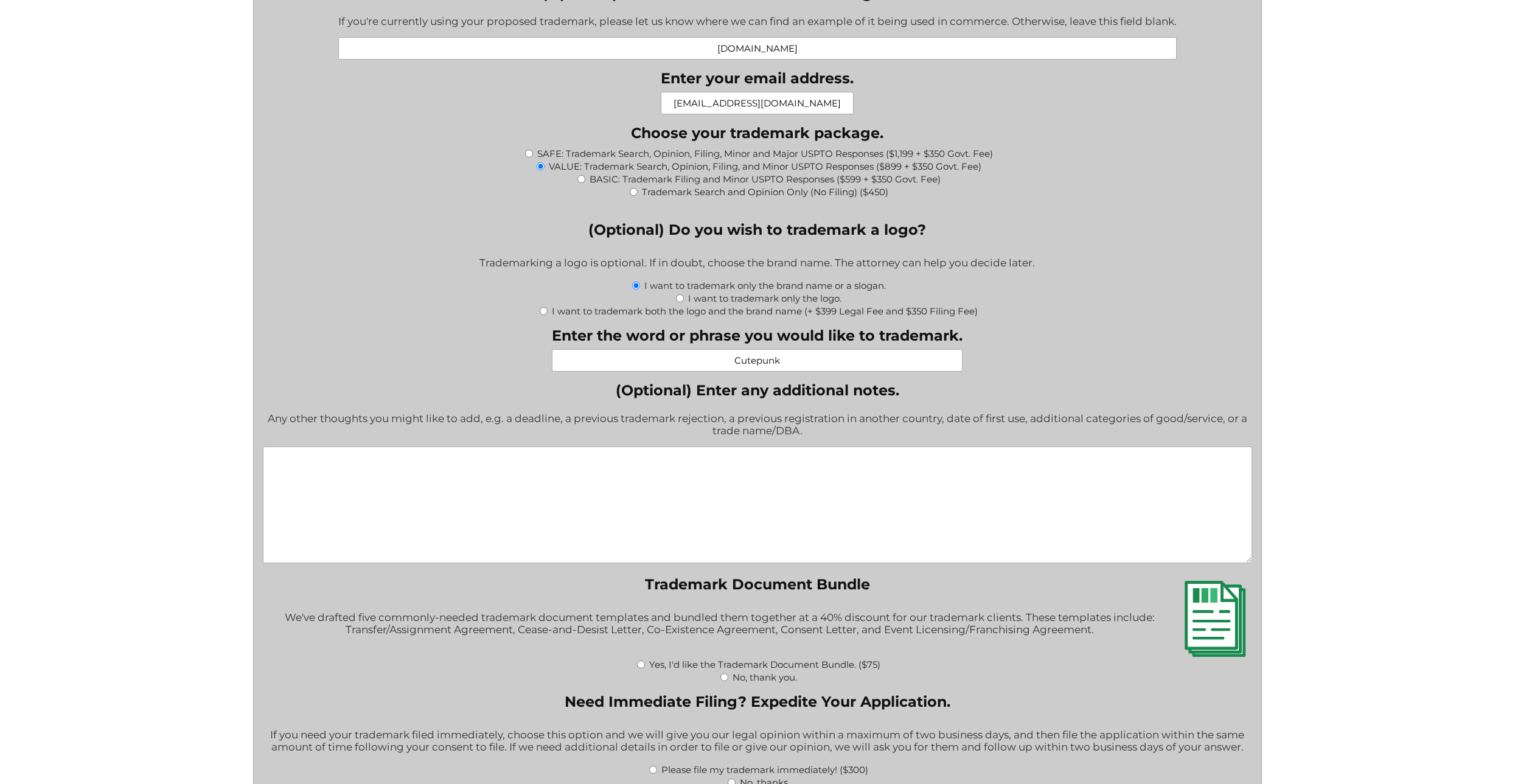
scroll to position [1265, 0]
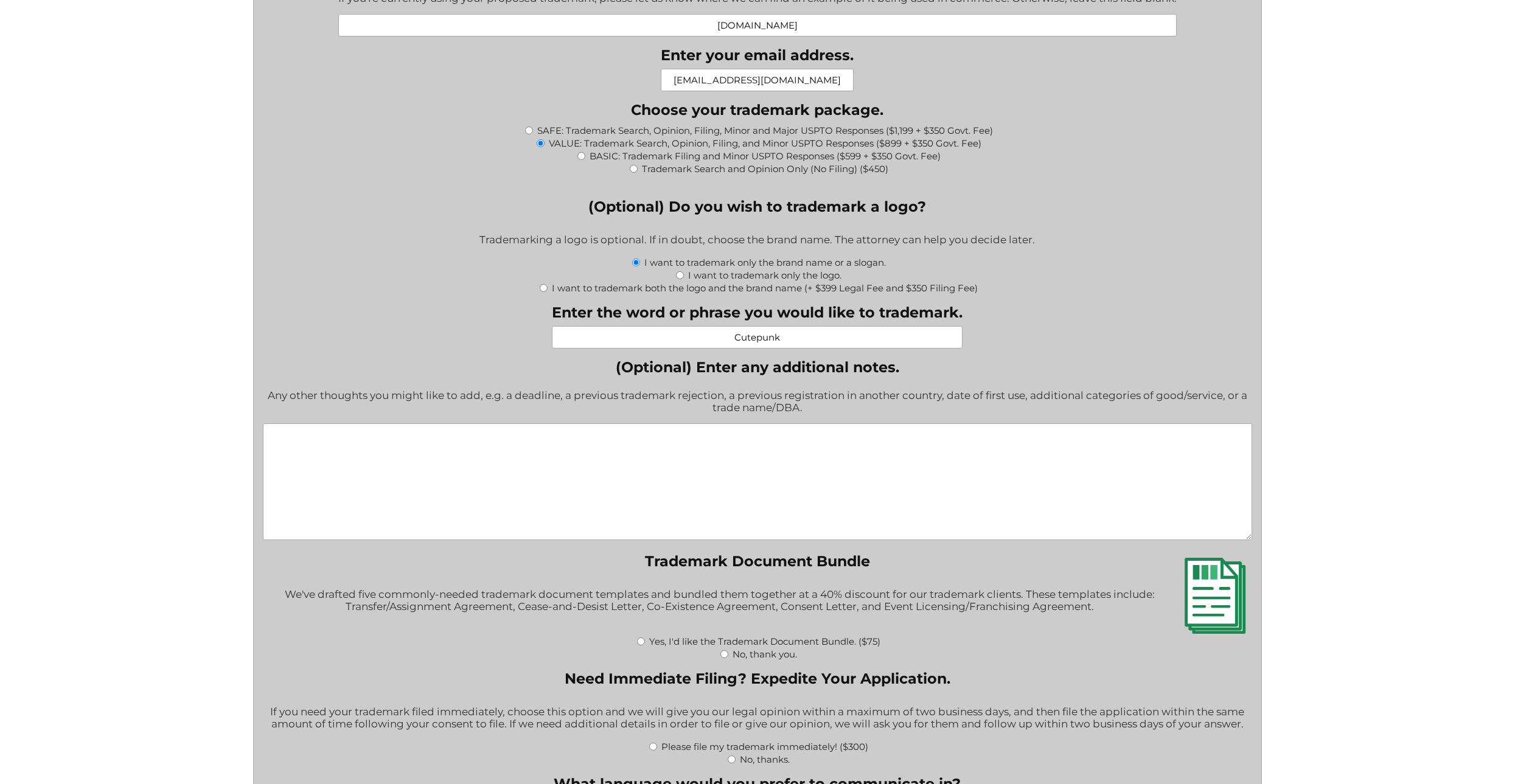
click at [823, 456] on textarea "(Optional) Enter any additional notes." at bounding box center [758, 481] width 989 height 117
click at [707, 438] on textarea "I have a logo as wella nd would like to know how to trademark it" at bounding box center [758, 481] width 989 height 117
click at [708, 436] on textarea "I have a logo as well nd would like to know how to trademark it" at bounding box center [758, 481] width 989 height 117
type textarea "I have a logo as well and would like to know how to trademark it"
click at [1064, 399] on div "Any other thoughts you might like to add, e.g. a deadline, a previous trademark…" at bounding box center [758, 403] width 989 height 42
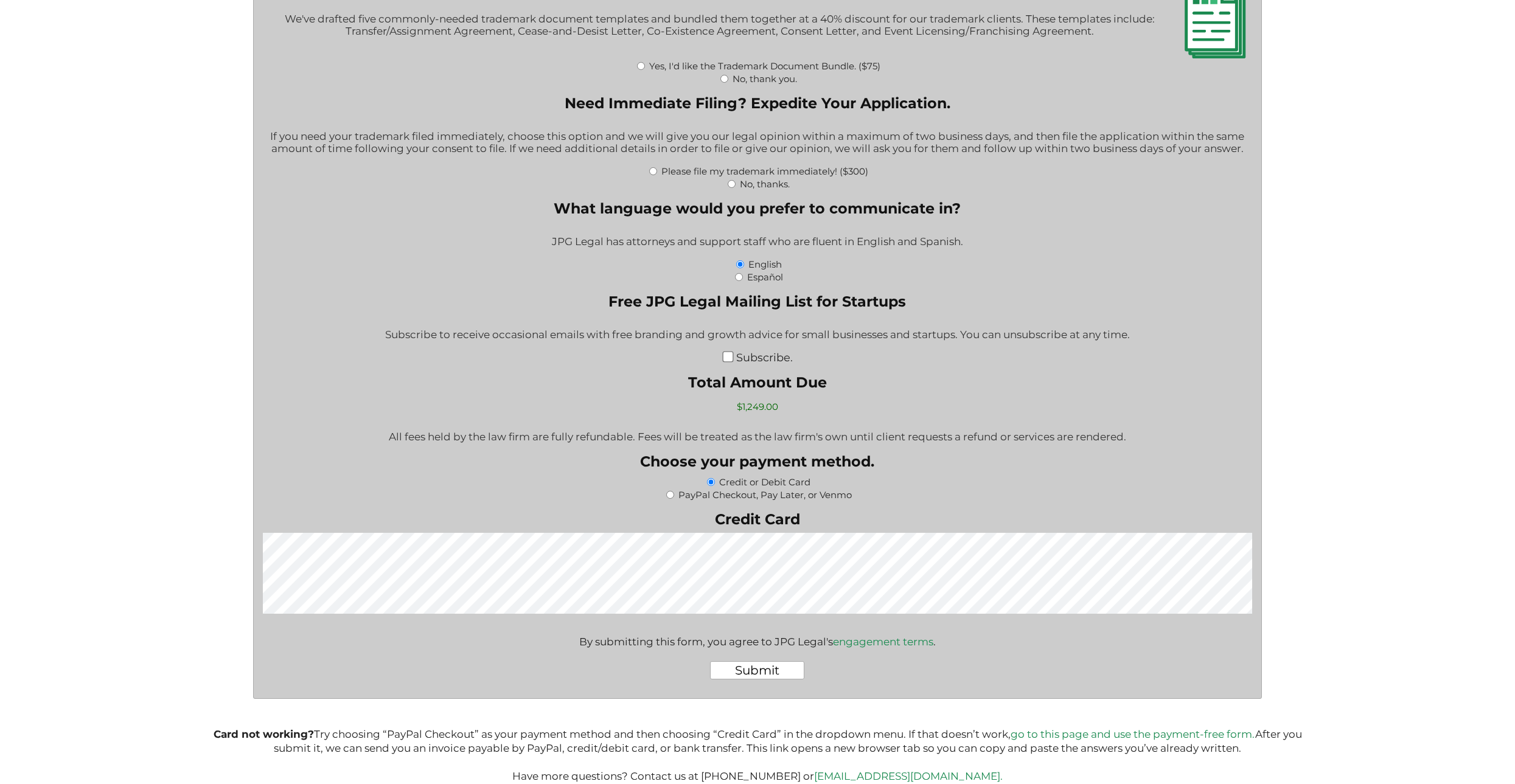
scroll to position [1874, 0]
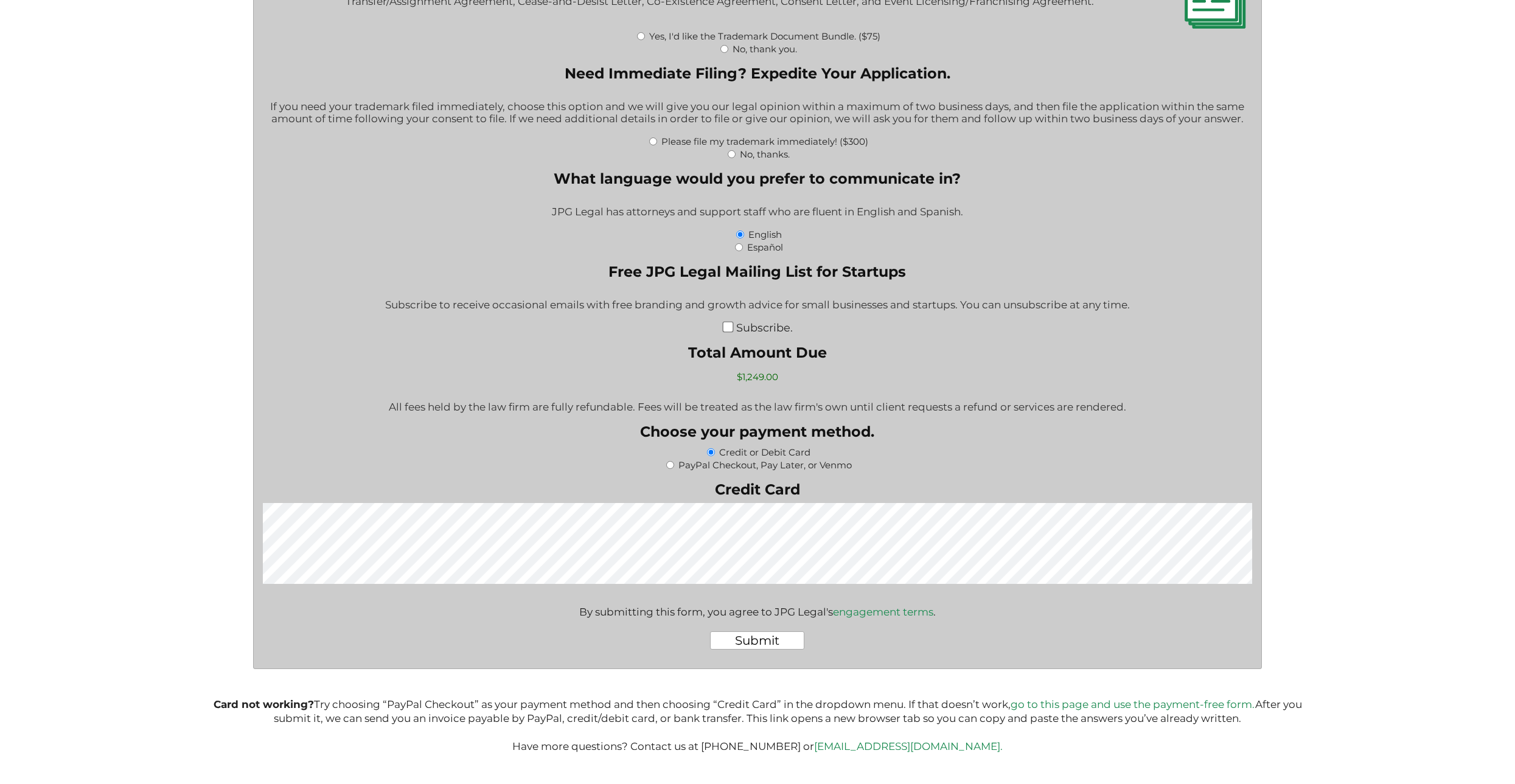
click at [775, 642] on input "Submit" at bounding box center [757, 640] width 94 height 18
click at [768, 636] on input "Submit" at bounding box center [757, 640] width 94 height 18
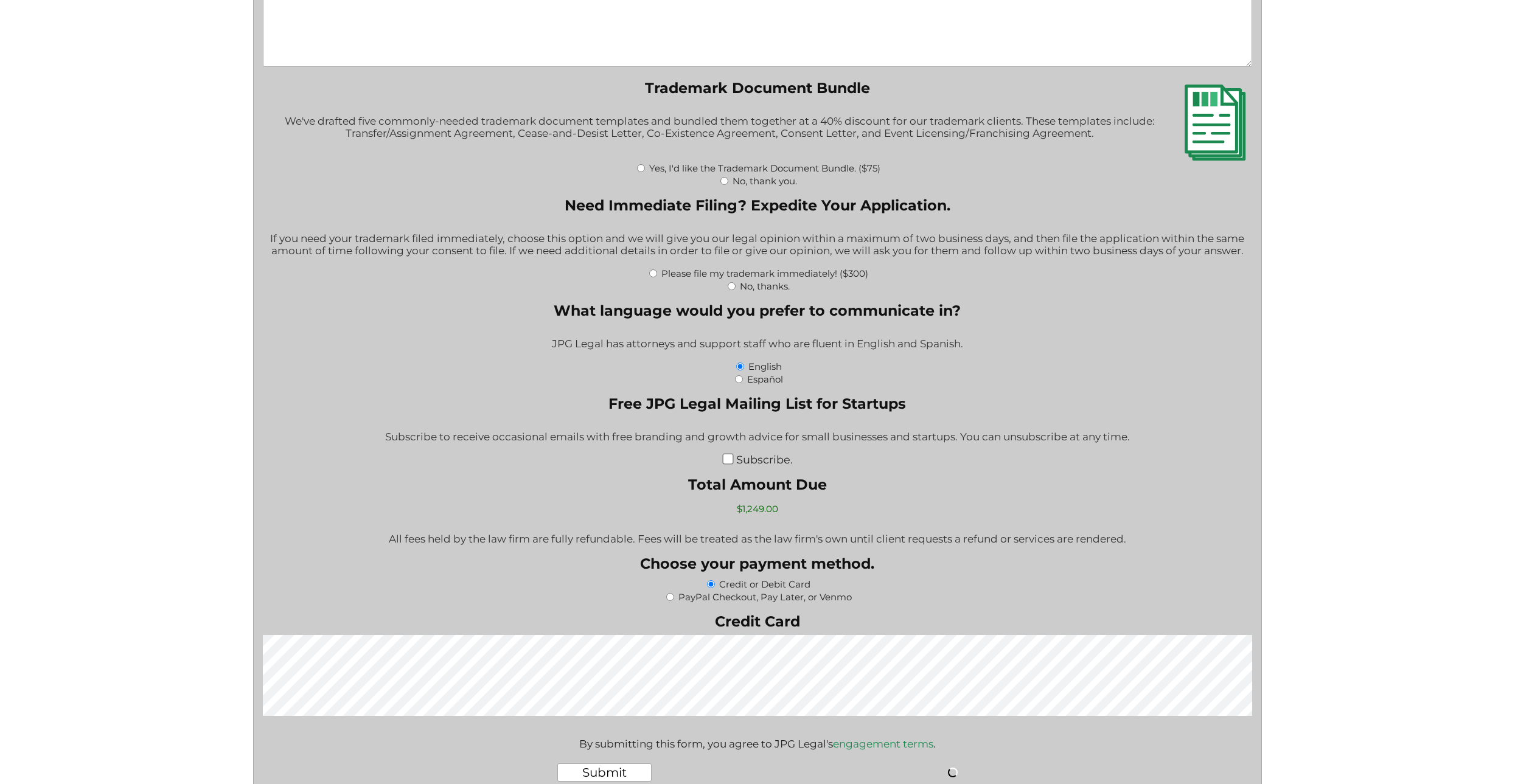
scroll to position [1813, 0]
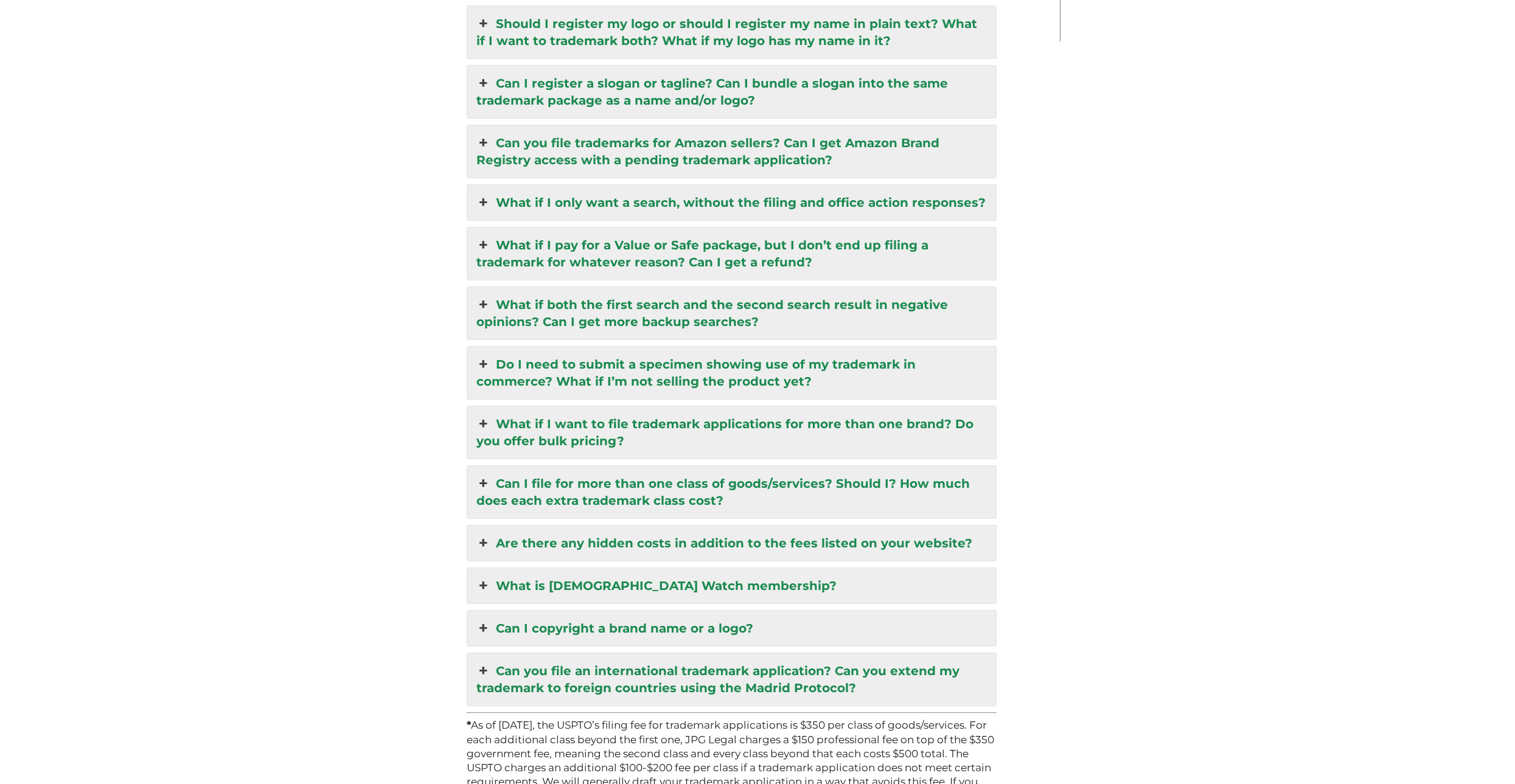
scroll to position [3050, 0]
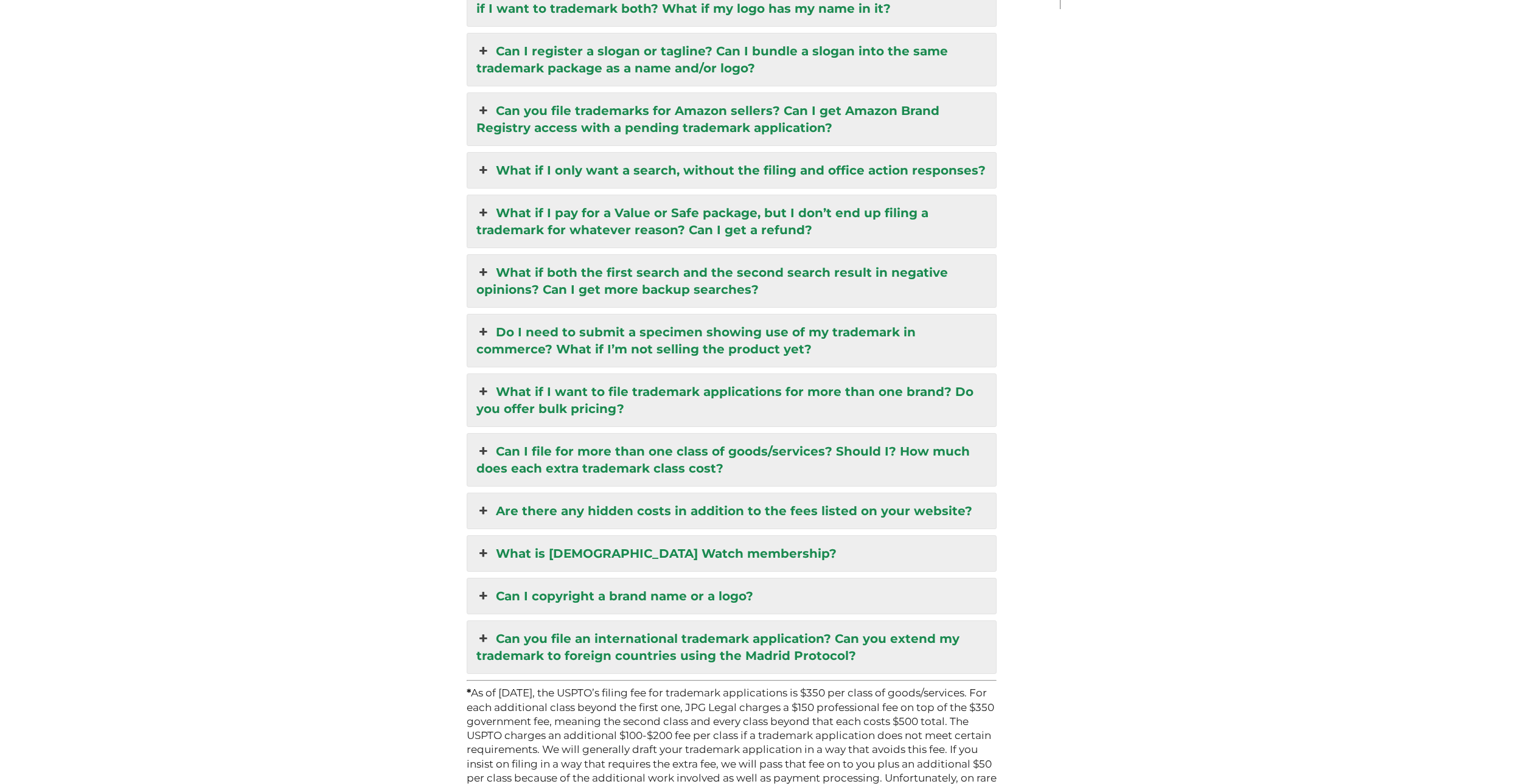
click at [756, 579] on link "Can I copyright a brand name or a logo?" at bounding box center [732, 597] width 529 height 35
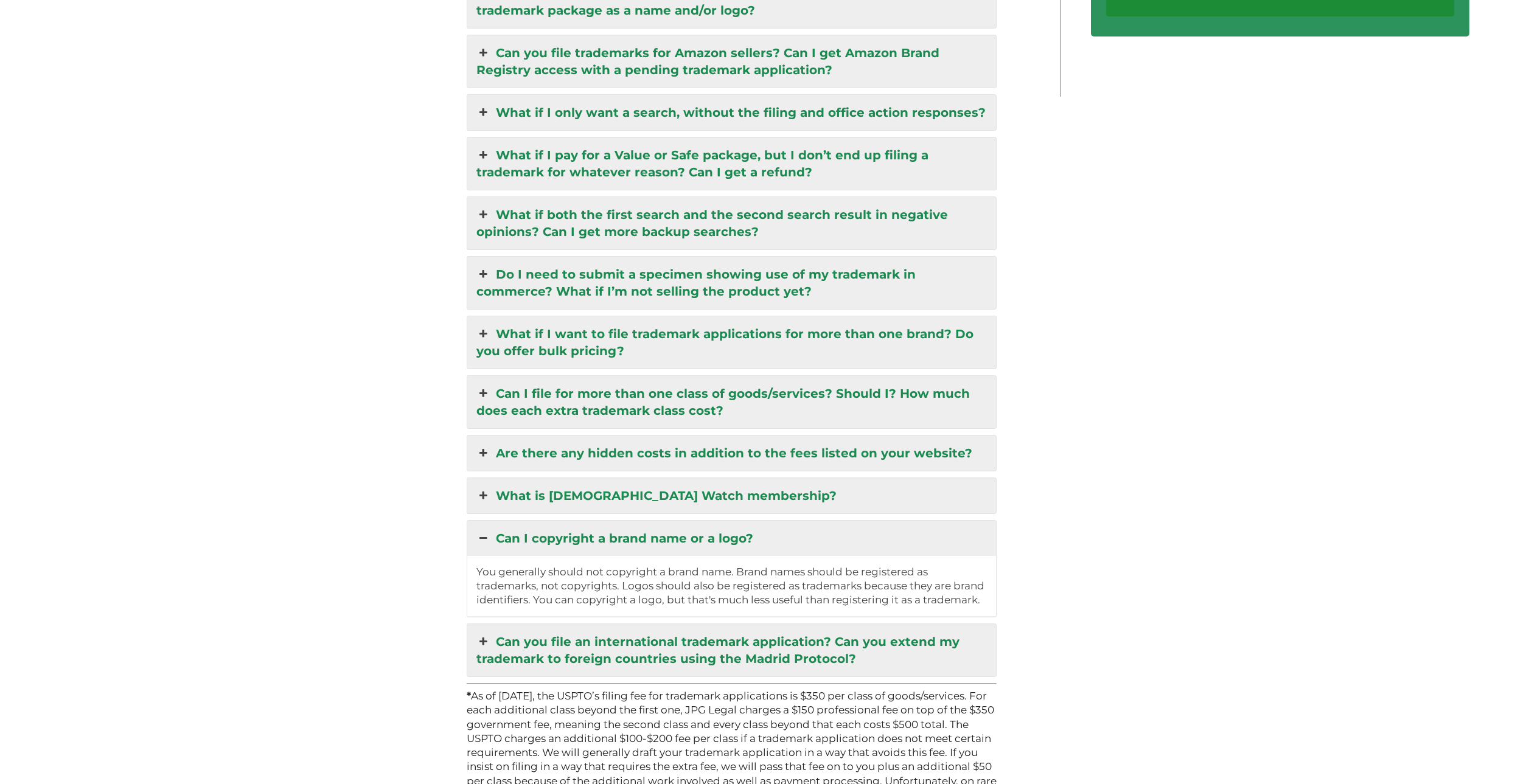
scroll to position [2919, 0]
